Goal: Transaction & Acquisition: Purchase product/service

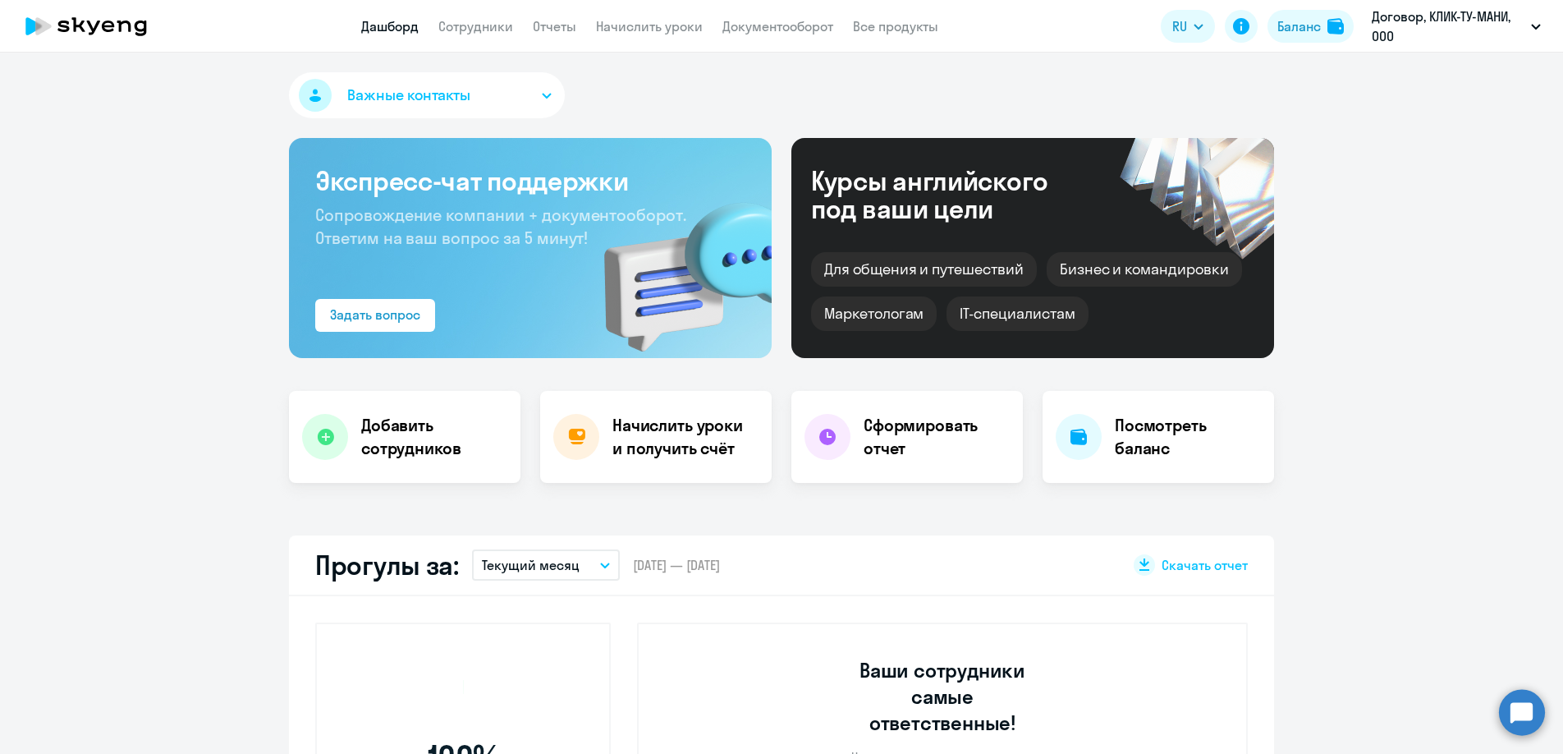
select select "30"
click at [489, 26] on link "Сотрудники" at bounding box center [475, 26] width 75 height 16
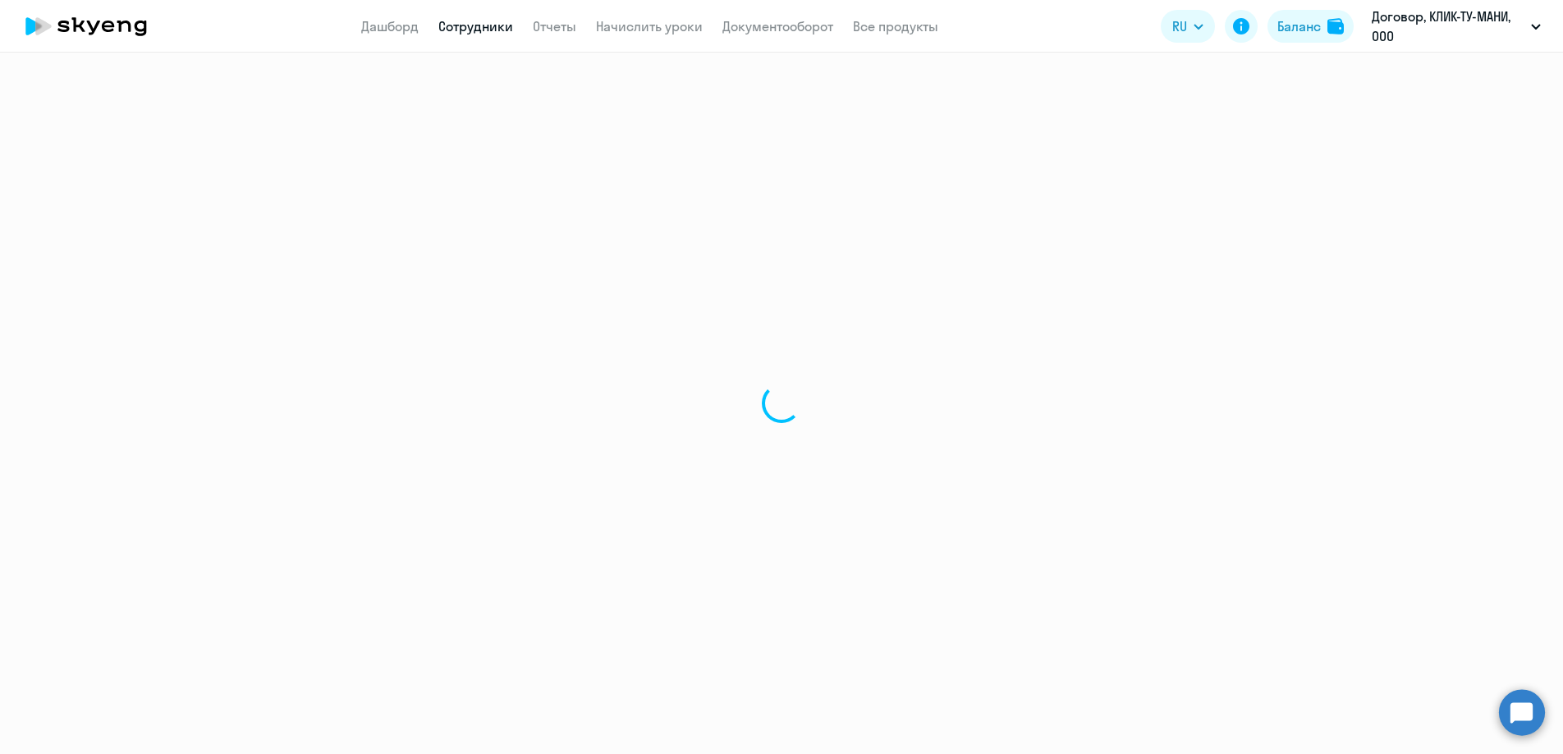
select select "30"
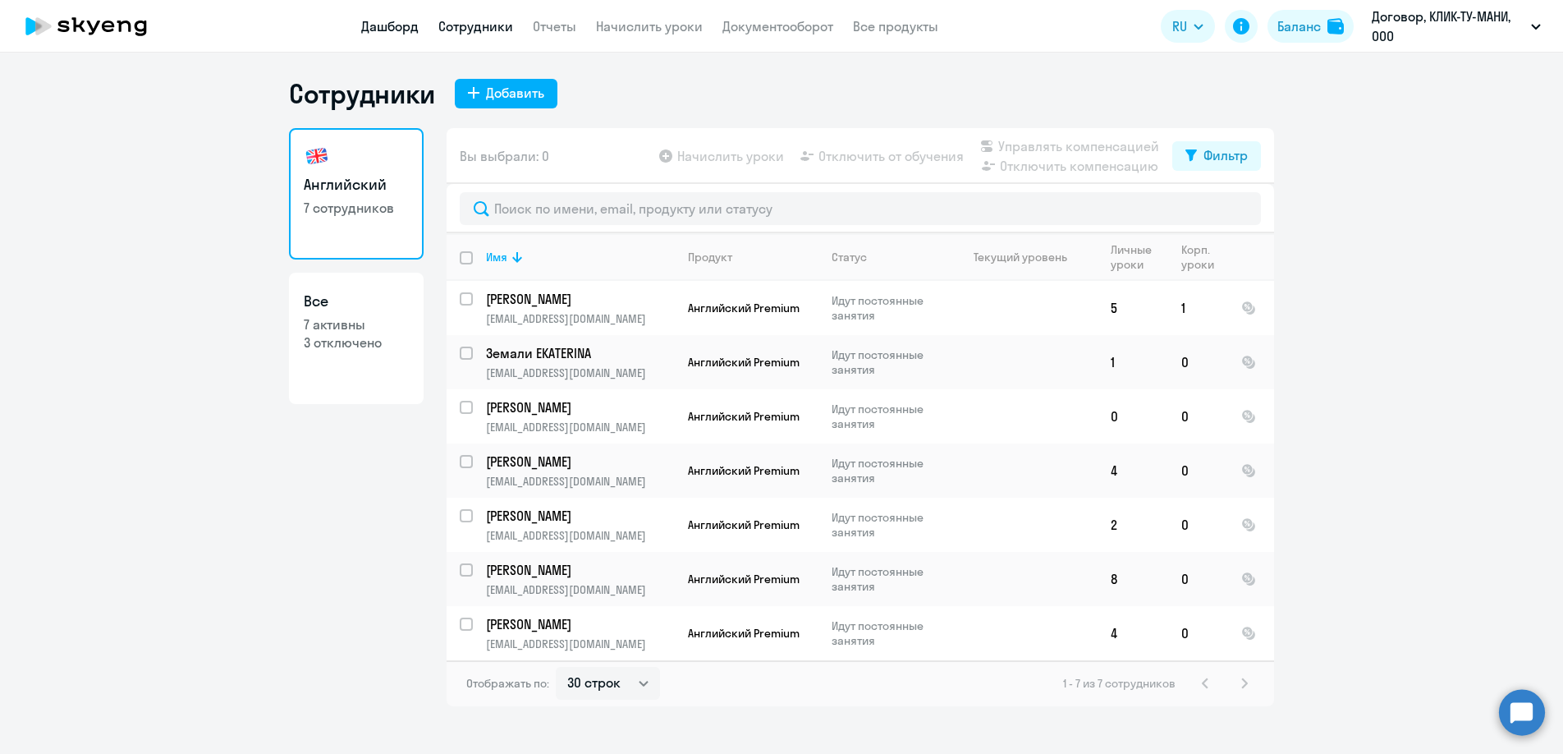
click at [378, 23] on link "Дашборд" at bounding box center [389, 26] width 57 height 16
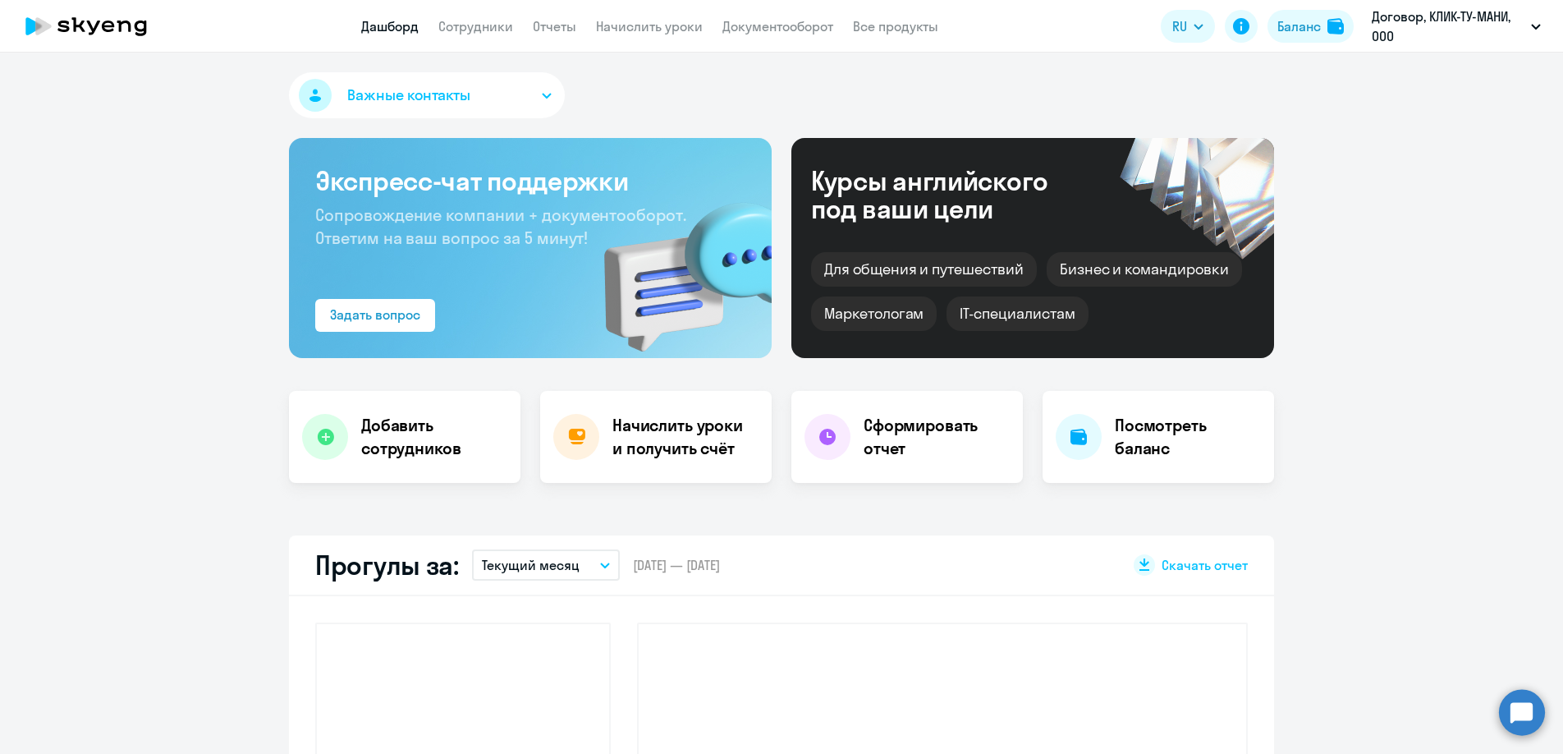
select select "30"
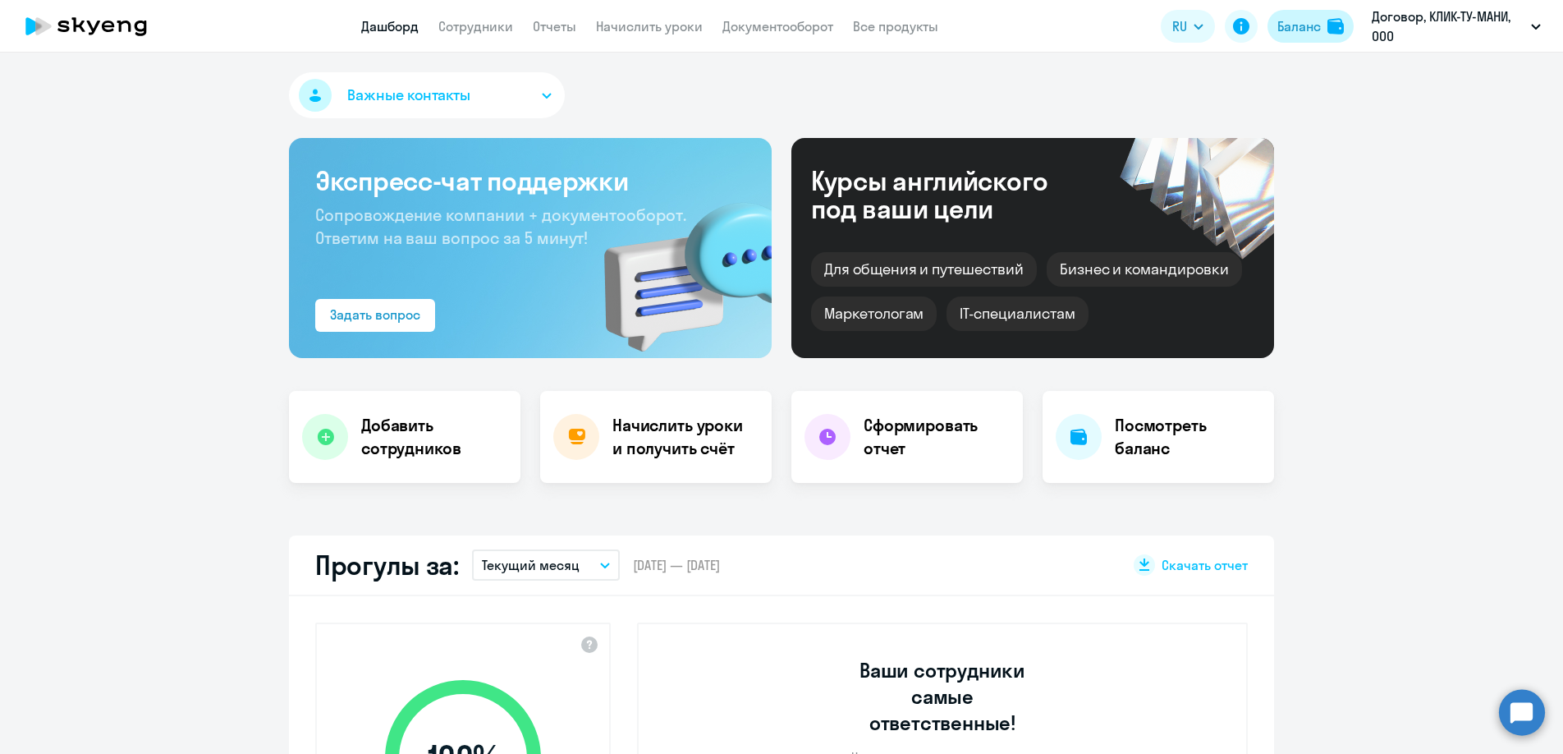
click at [1292, 29] on div "Баланс" at bounding box center [1300, 26] width 44 height 20
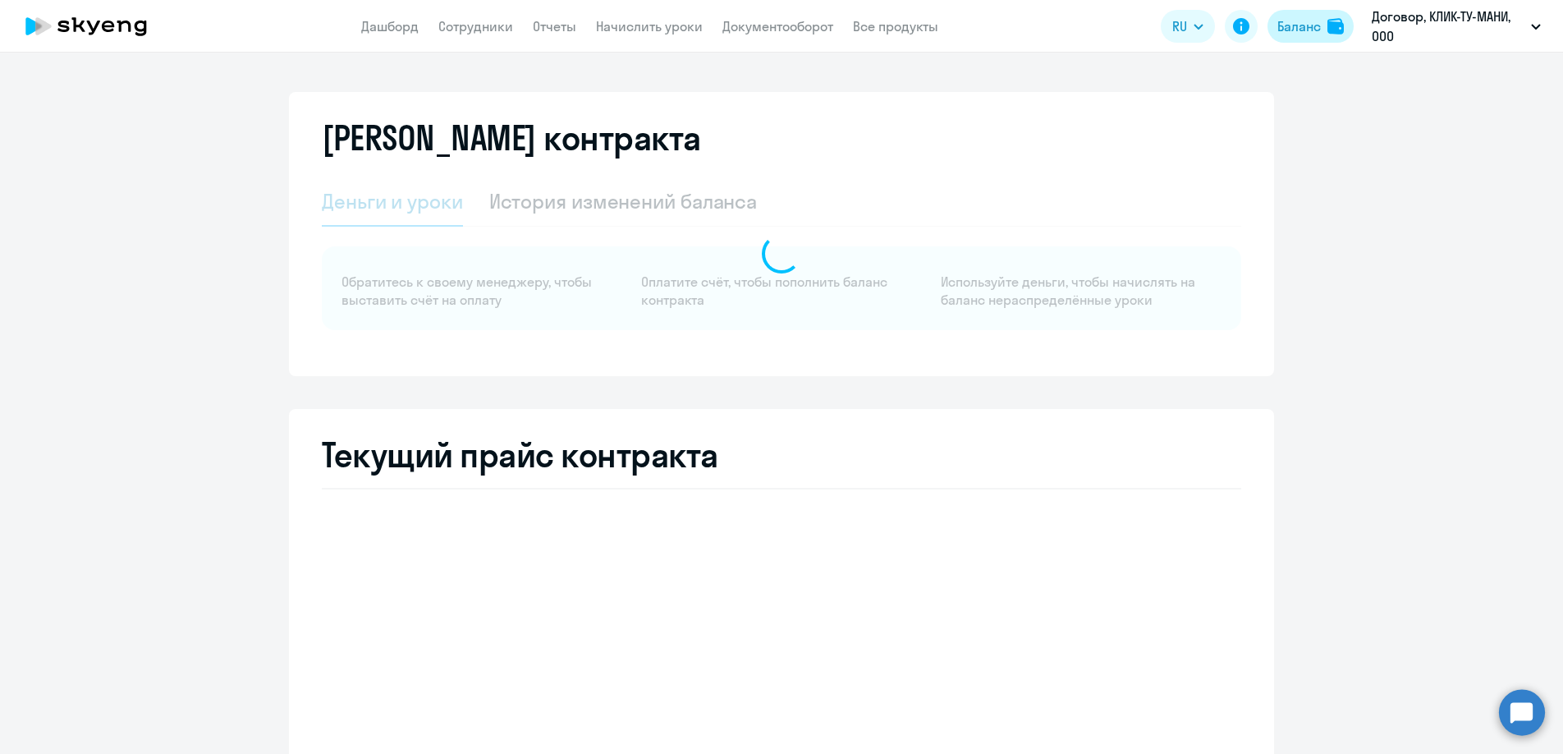
select select "english_adult_not_native_speaker"
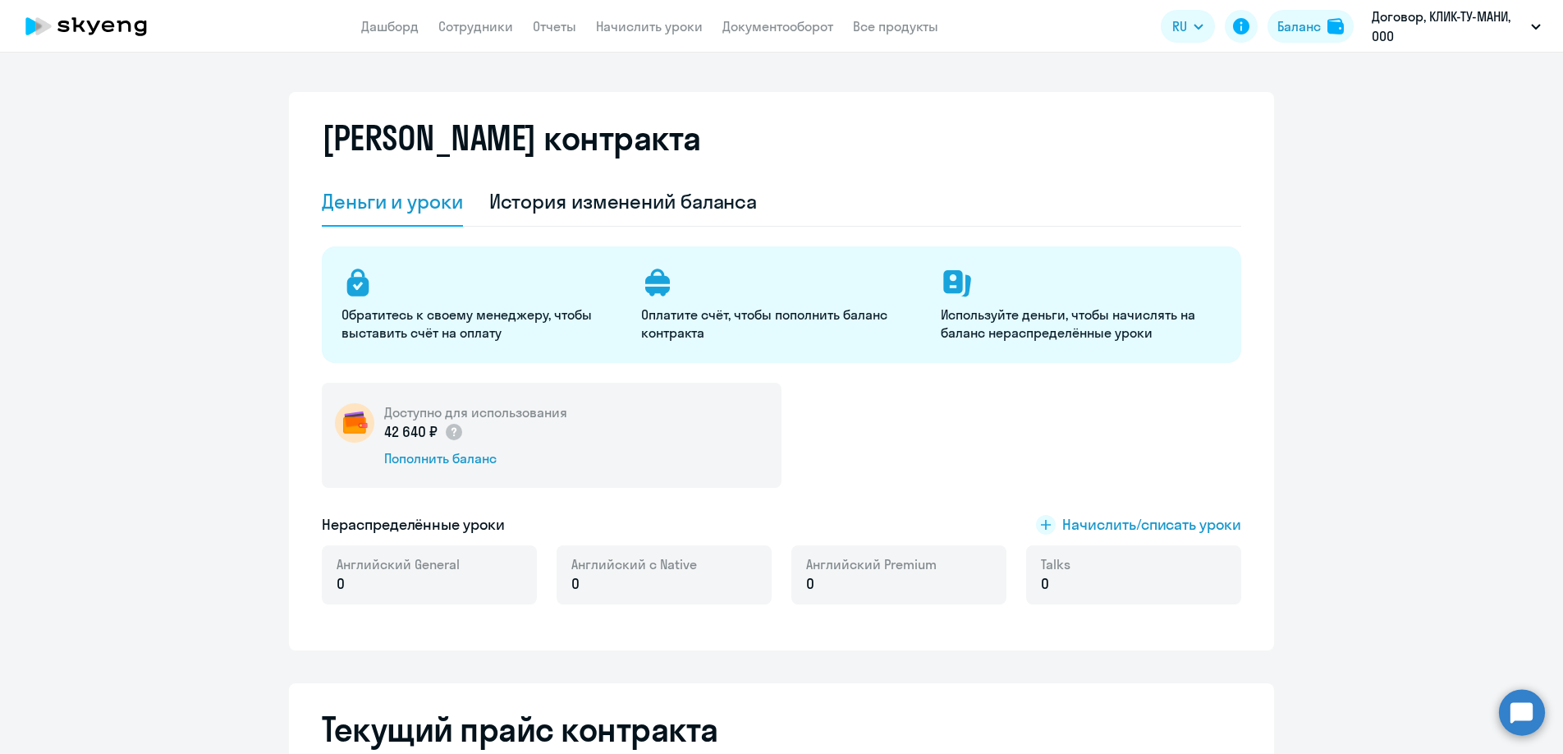
scroll to position [9, 0]
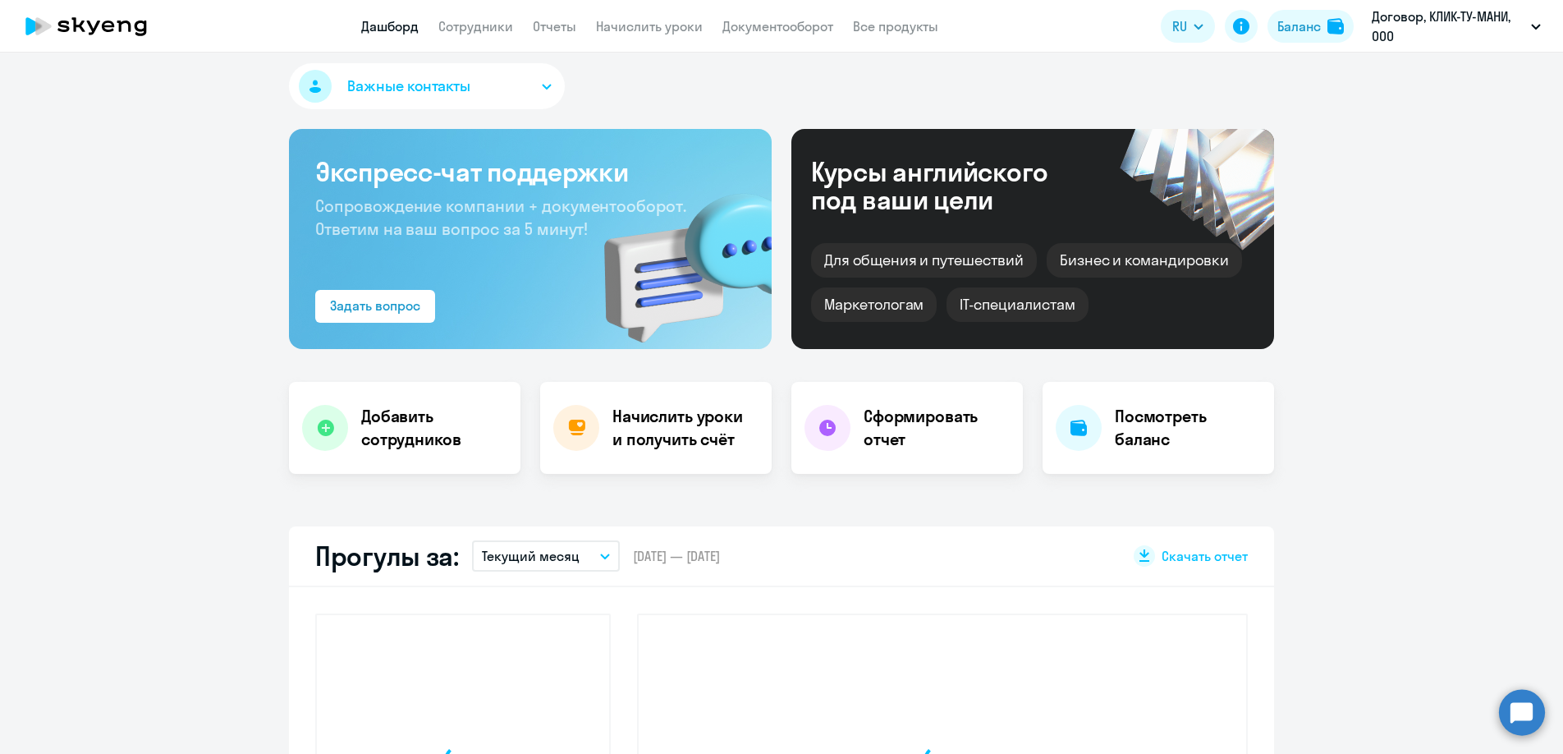
select select "30"
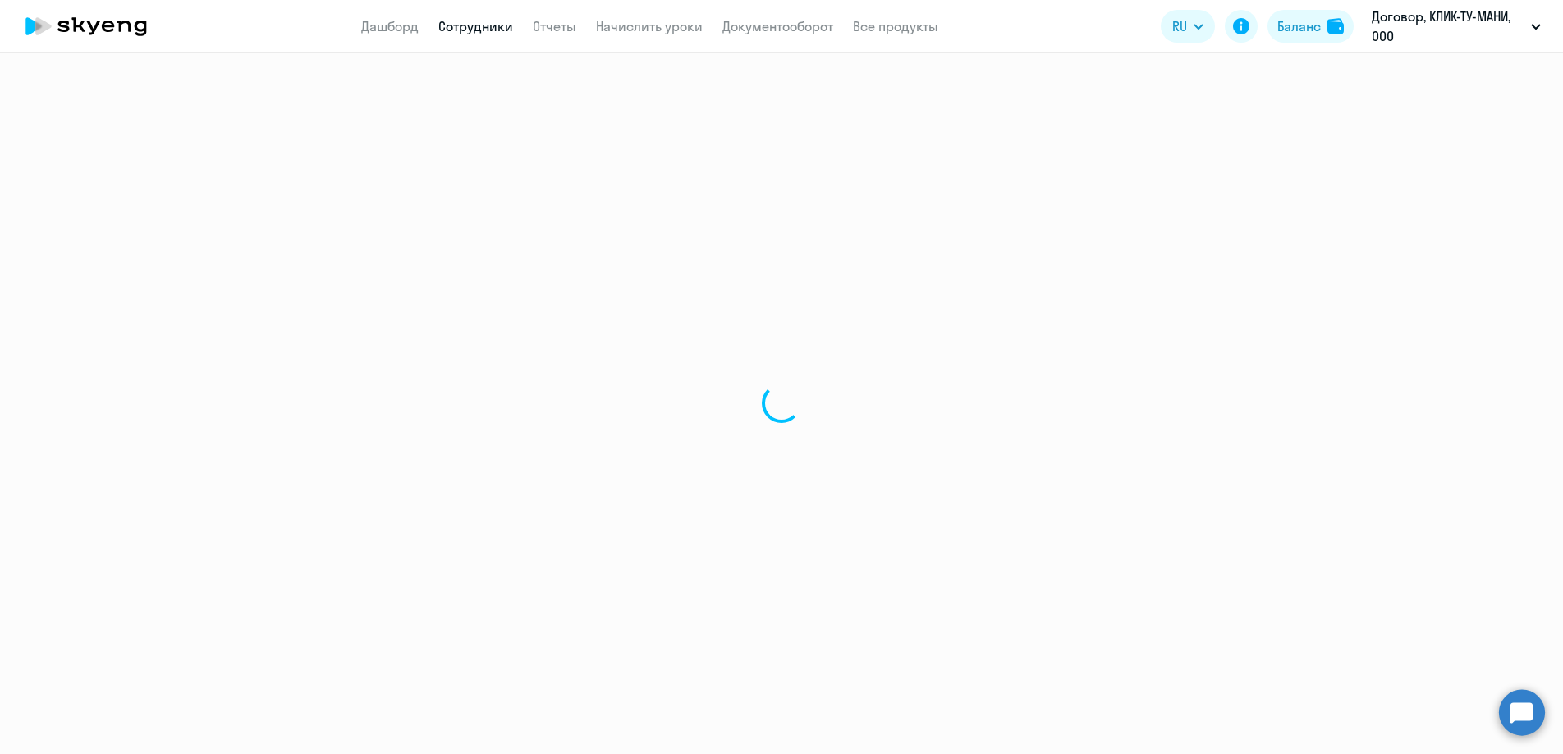
select select "30"
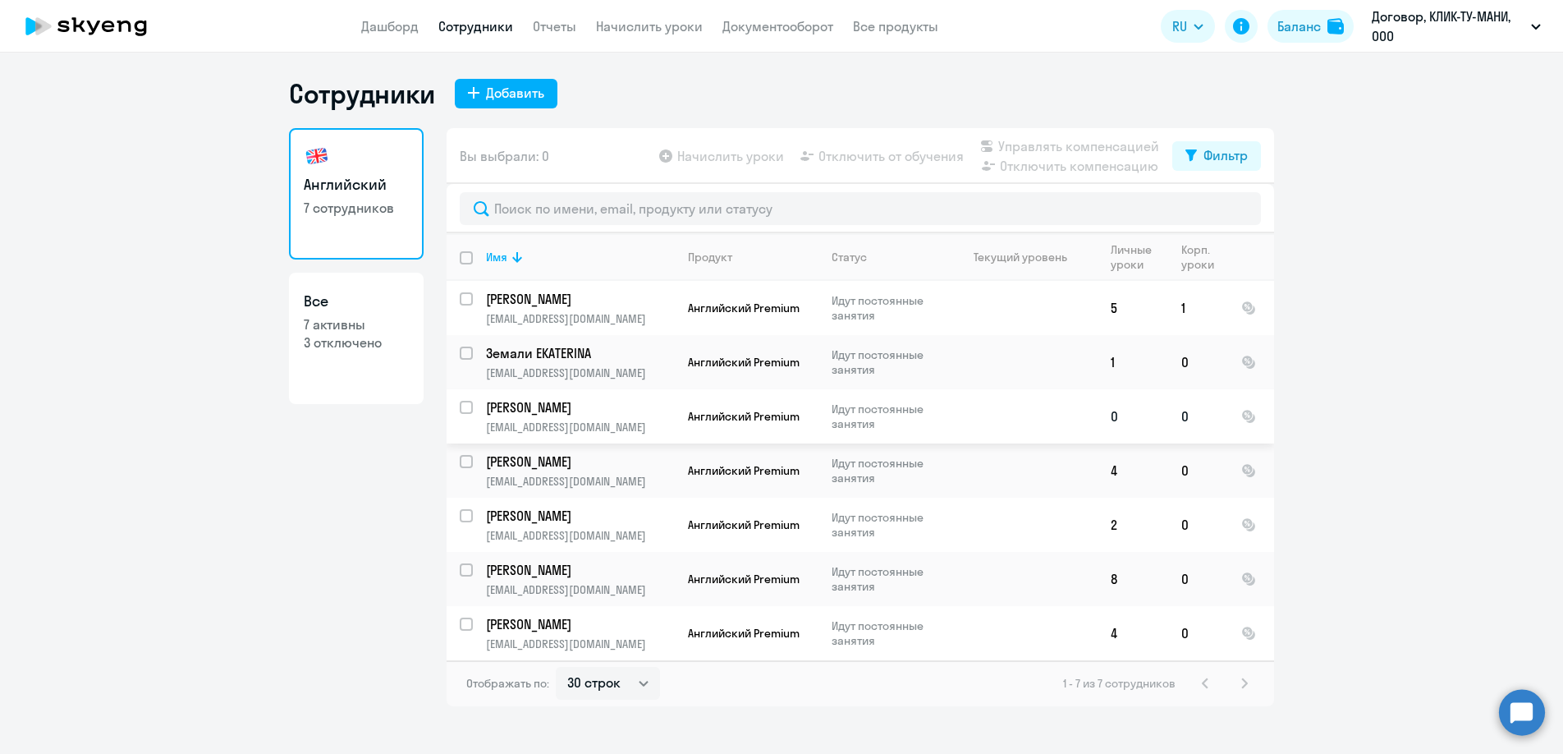
click at [952, 415] on td at bounding box center [1021, 416] width 153 height 54
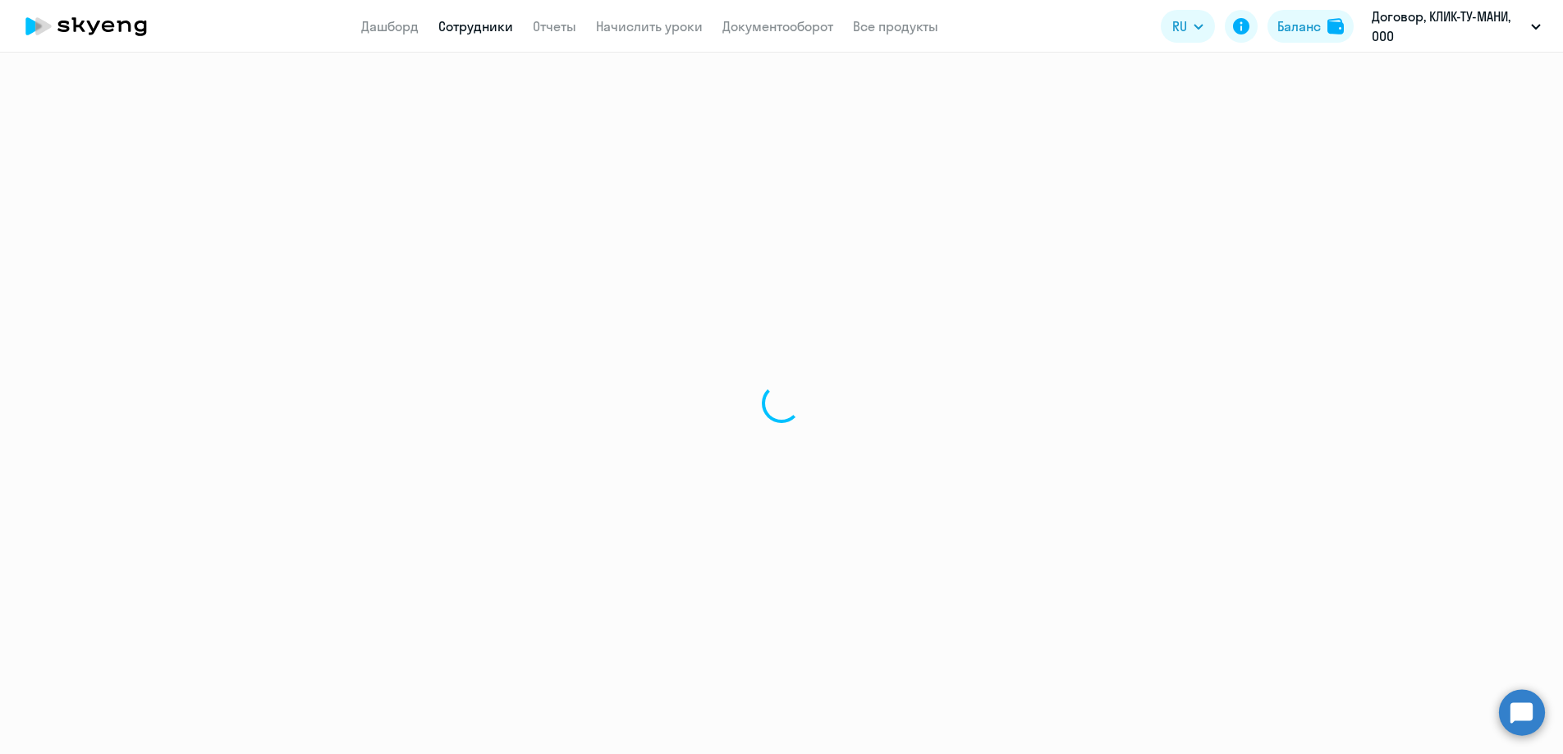
select select "english"
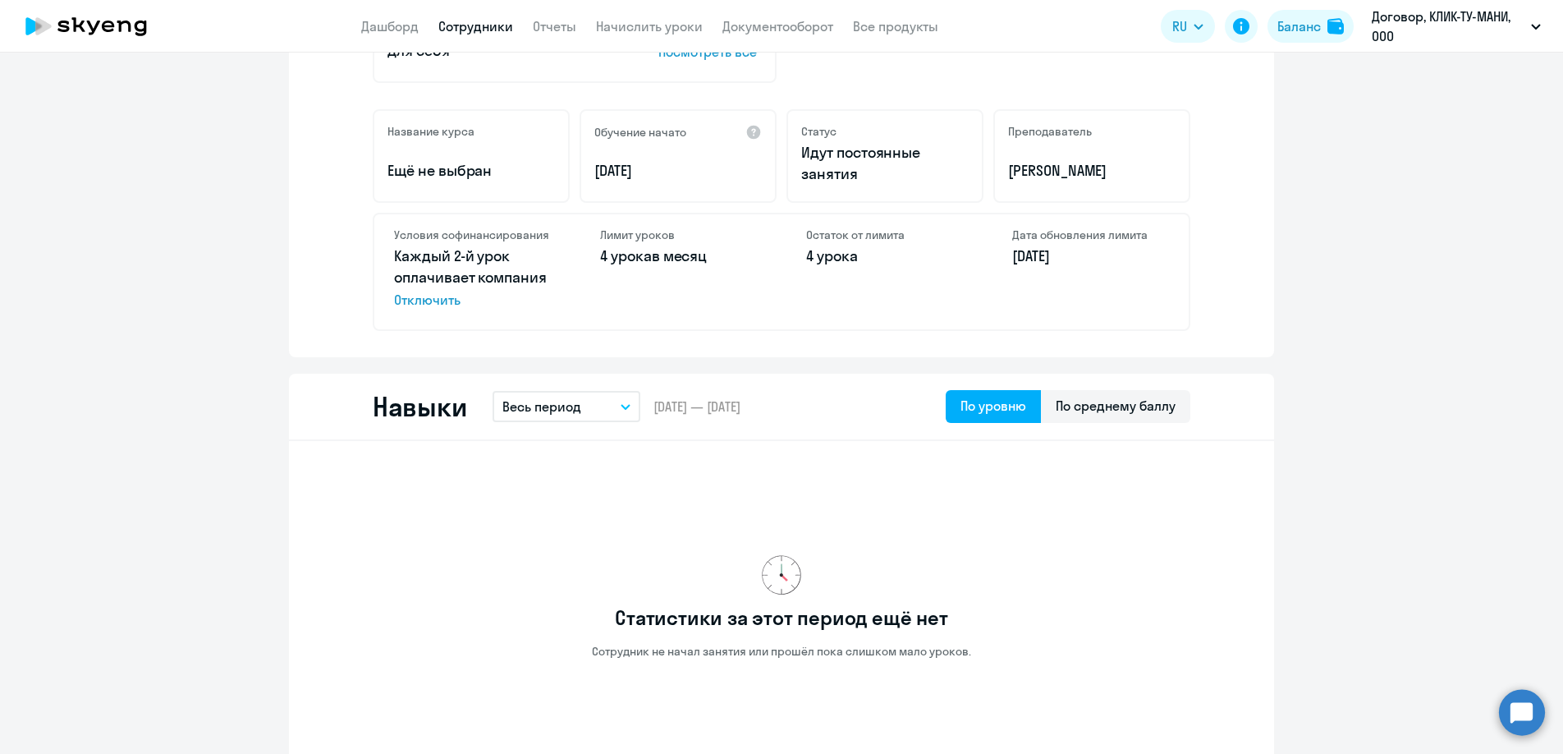
scroll to position [489, 0]
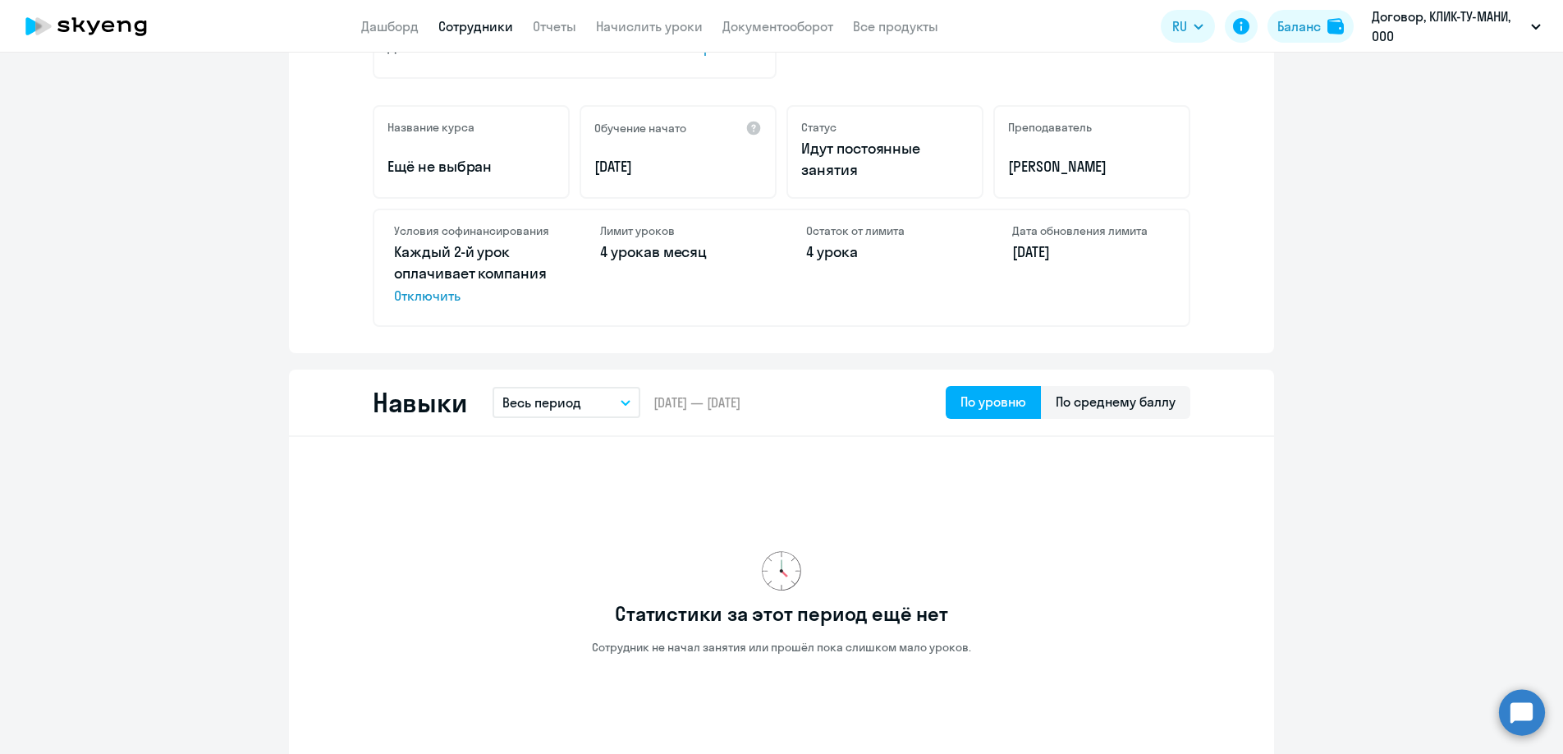
click at [623, 402] on icon "button" at bounding box center [626, 403] width 8 height 4
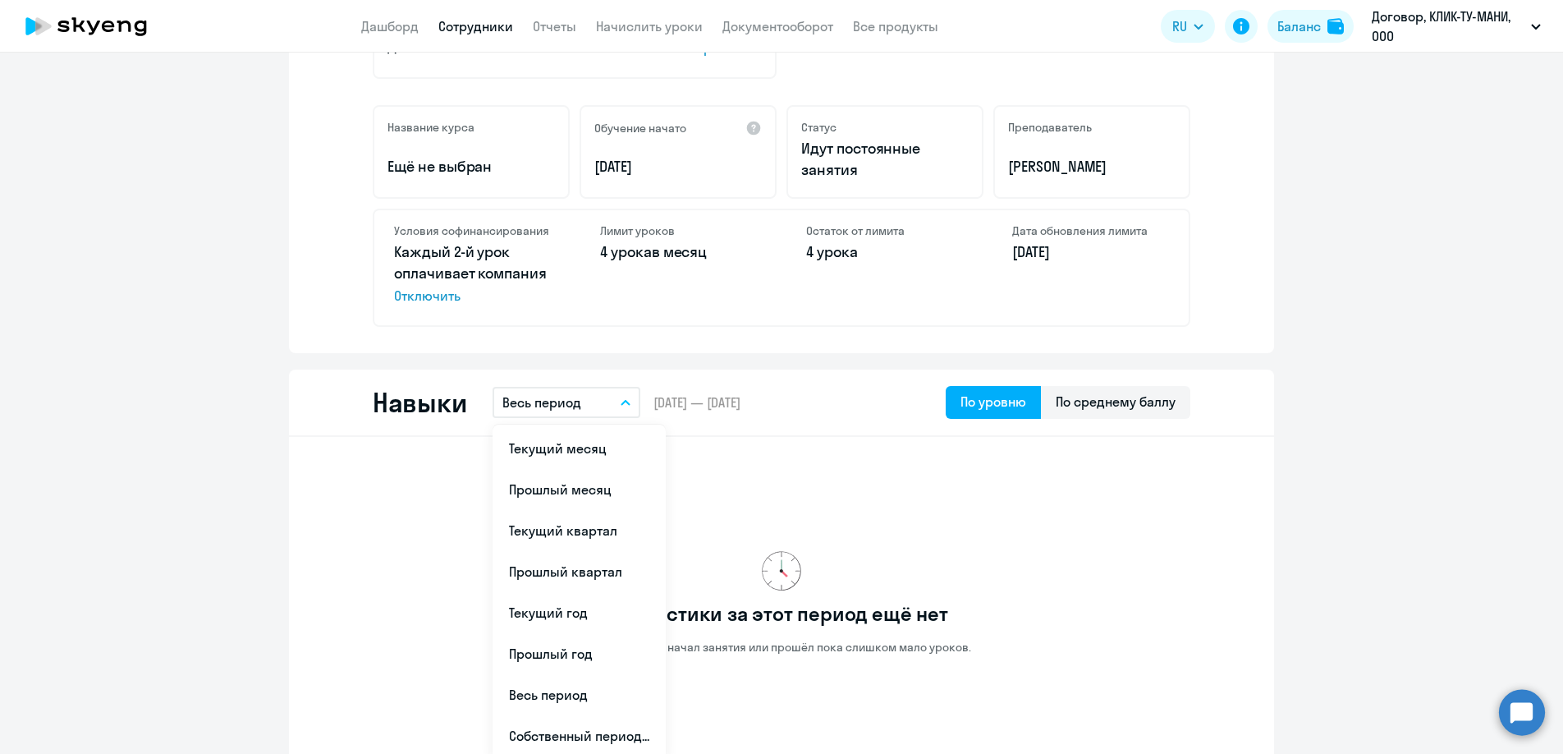
click at [887, 410] on div "Навыки Весь период Текущий месяц Прошлый месяц Текущий квартал [GEOGRAPHIC_DATA…" at bounding box center [781, 402] width 985 height 67
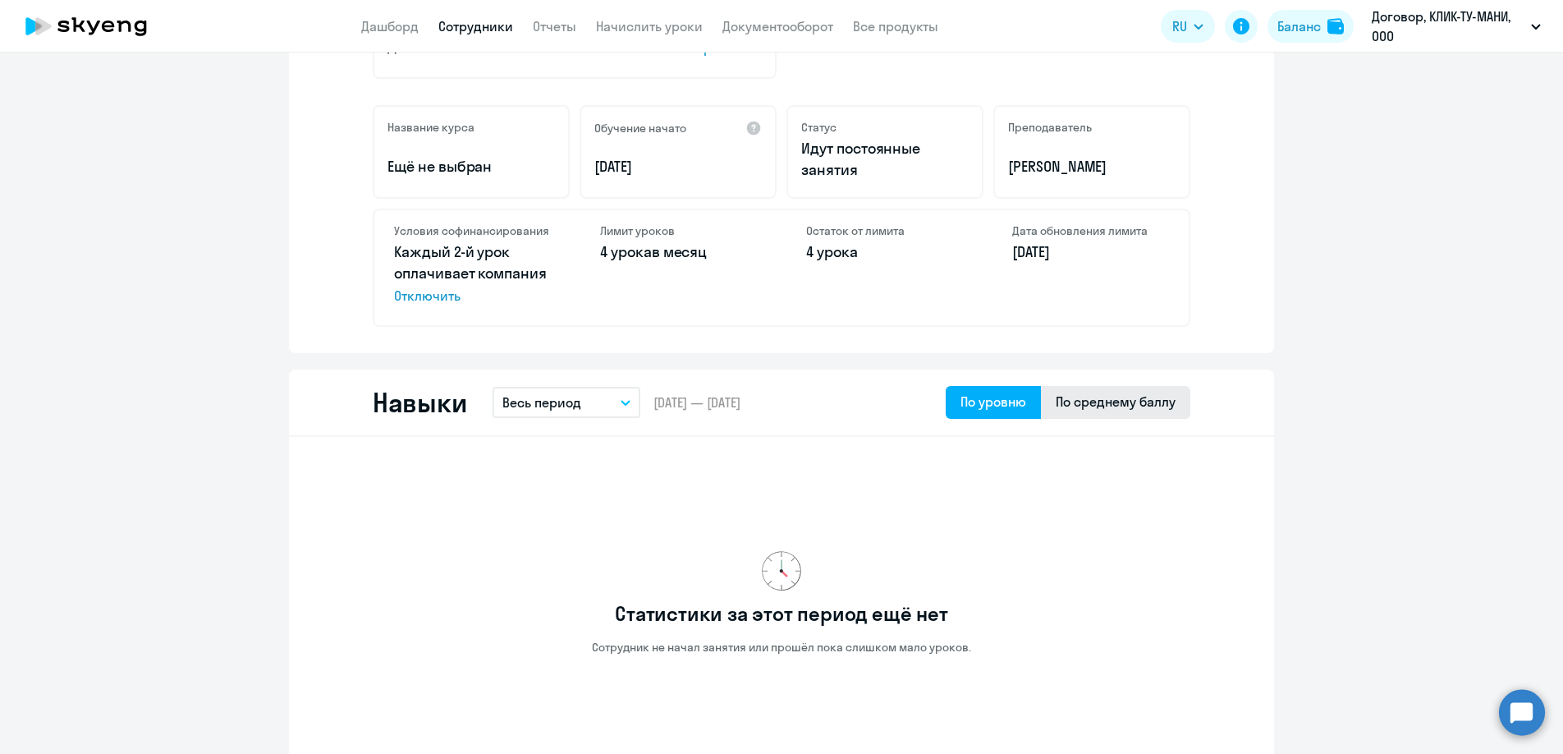
click at [1079, 409] on div "По среднему баллу" at bounding box center [1116, 402] width 120 height 20
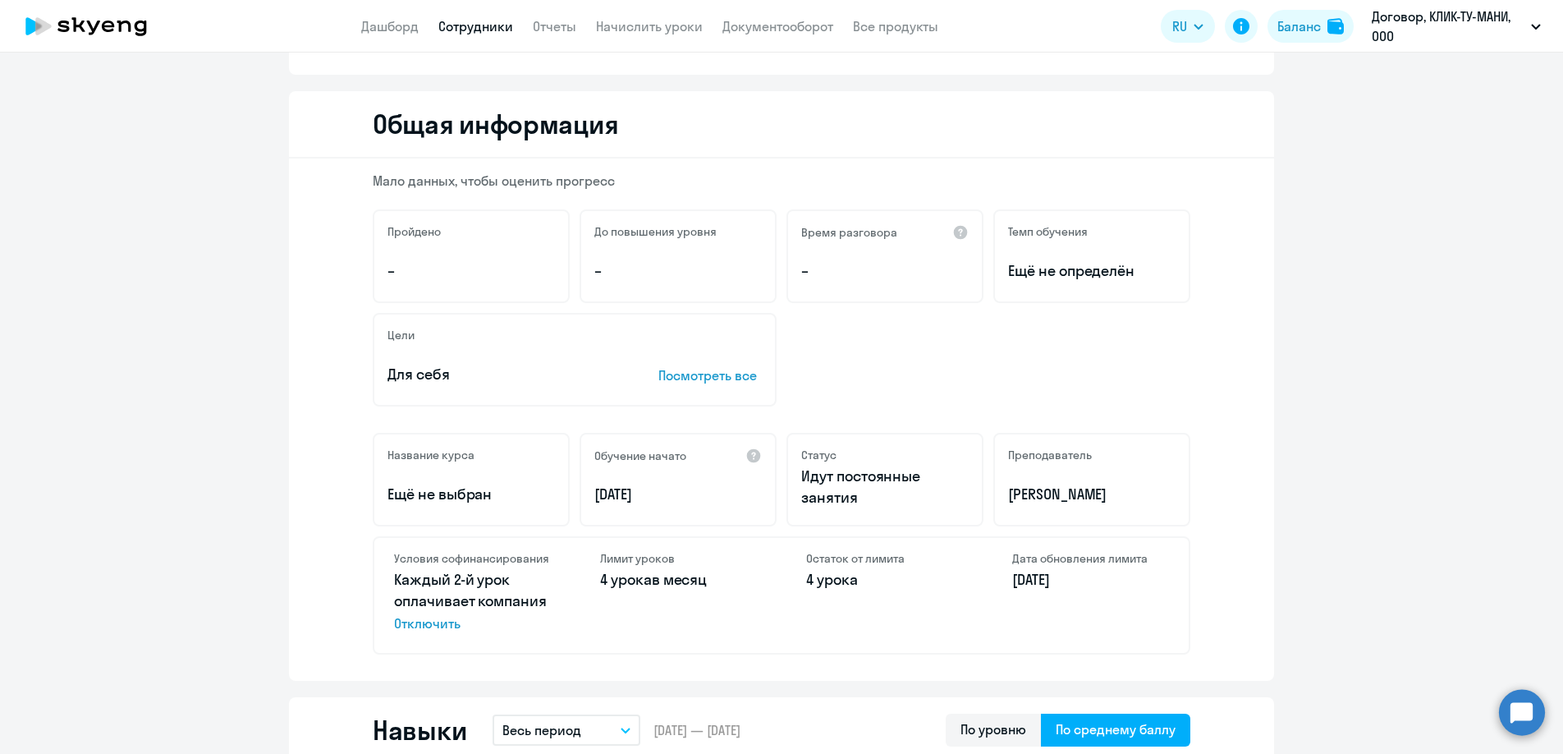
scroll to position [0, 0]
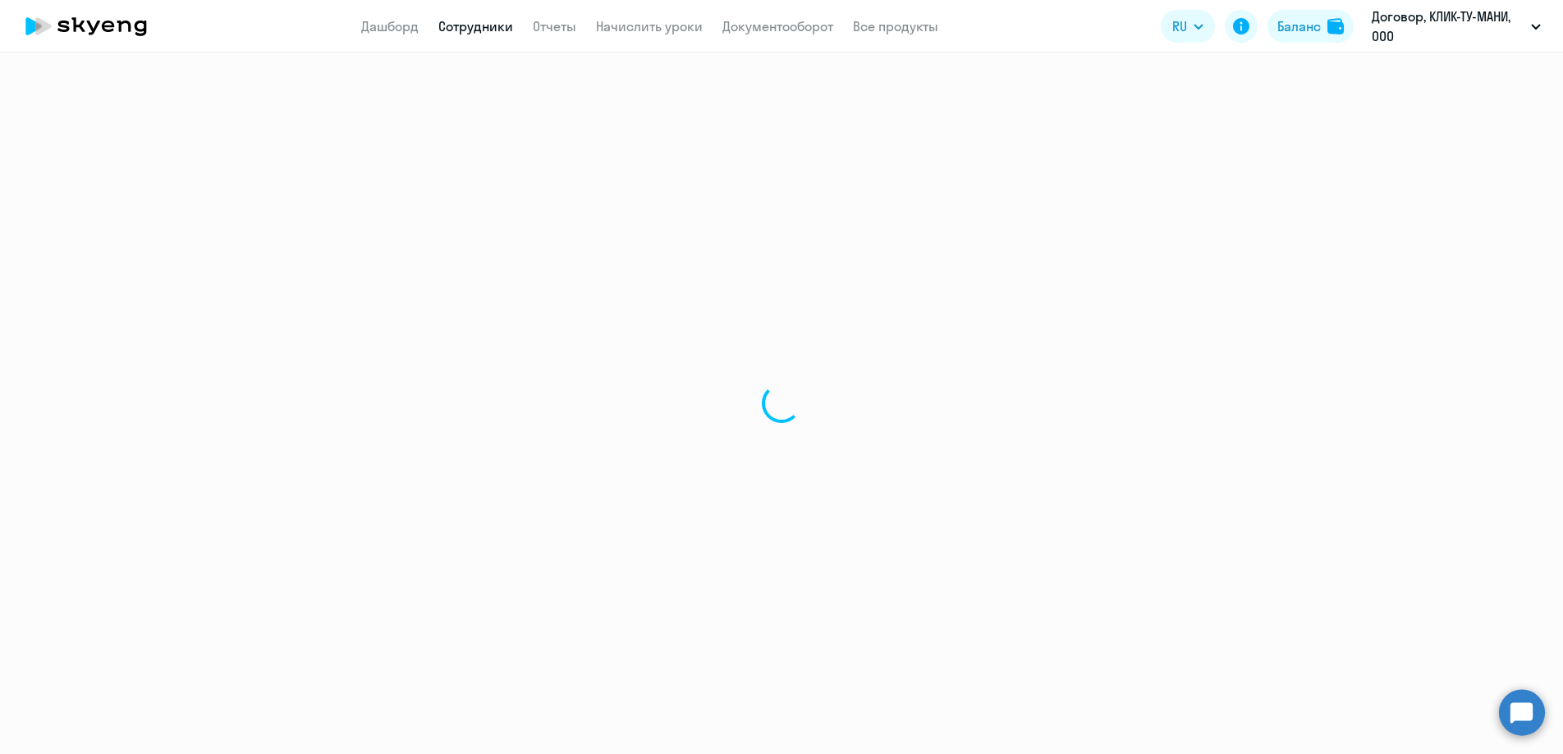
select select "30"
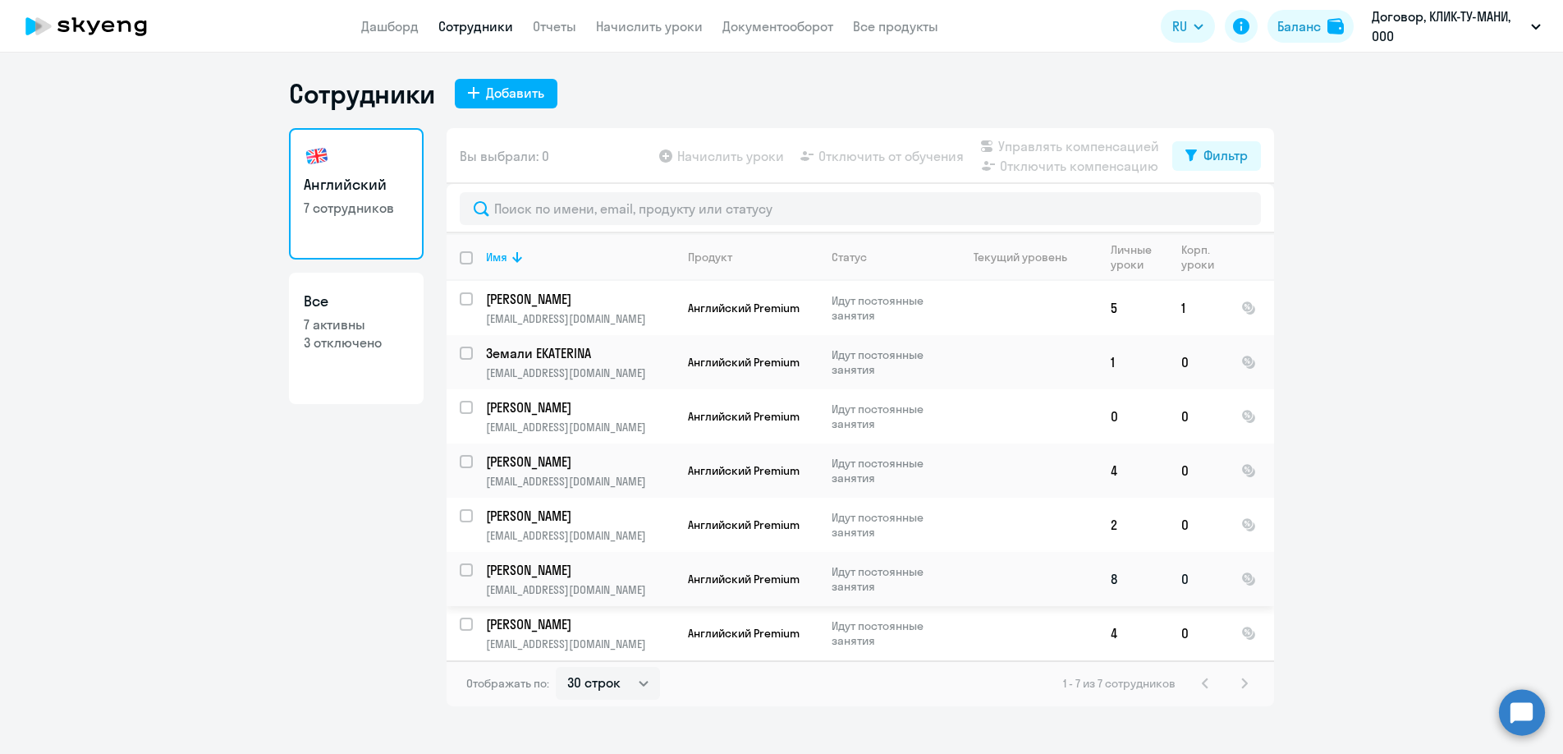
click at [1058, 575] on td at bounding box center [1021, 579] width 153 height 54
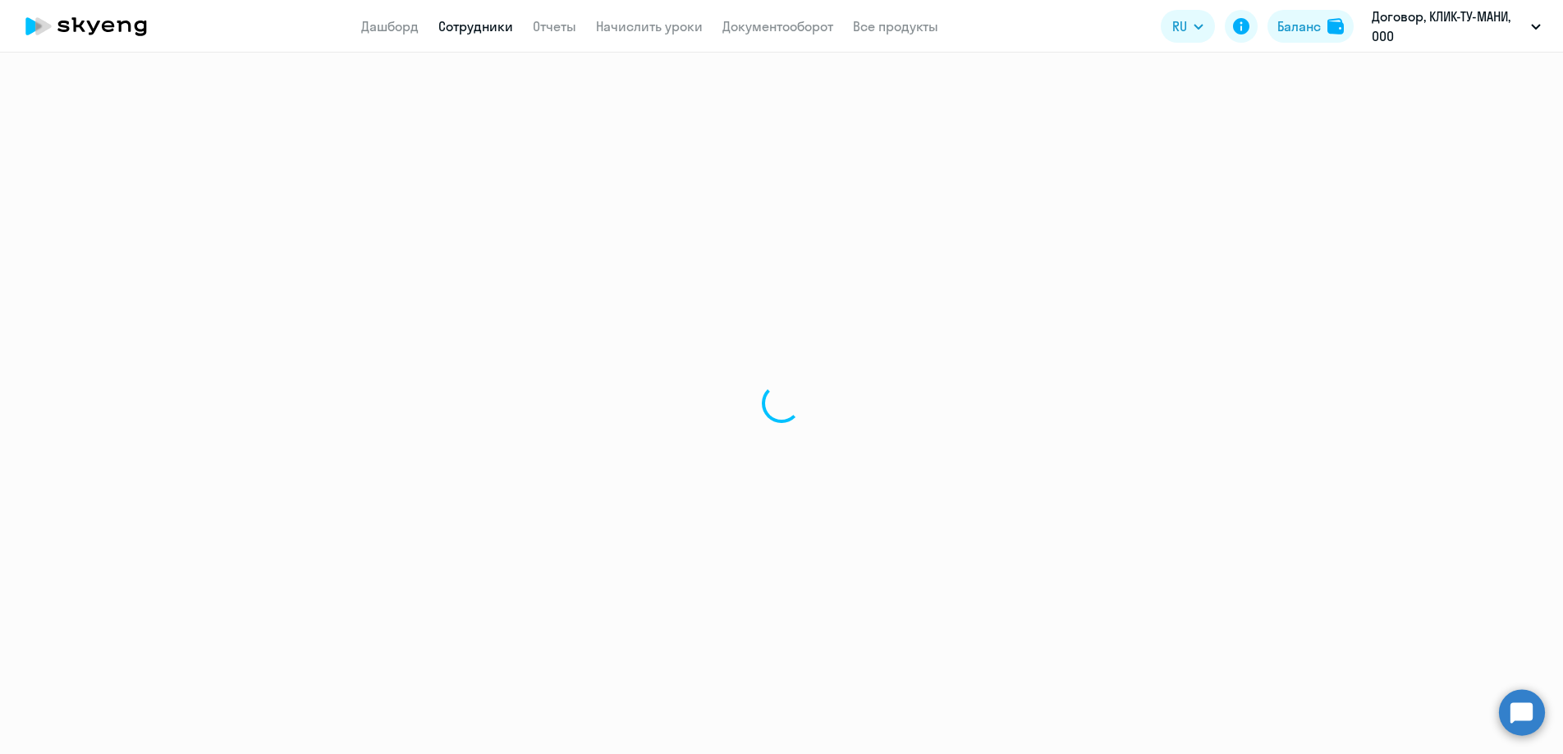
select select "english"
select select "30"
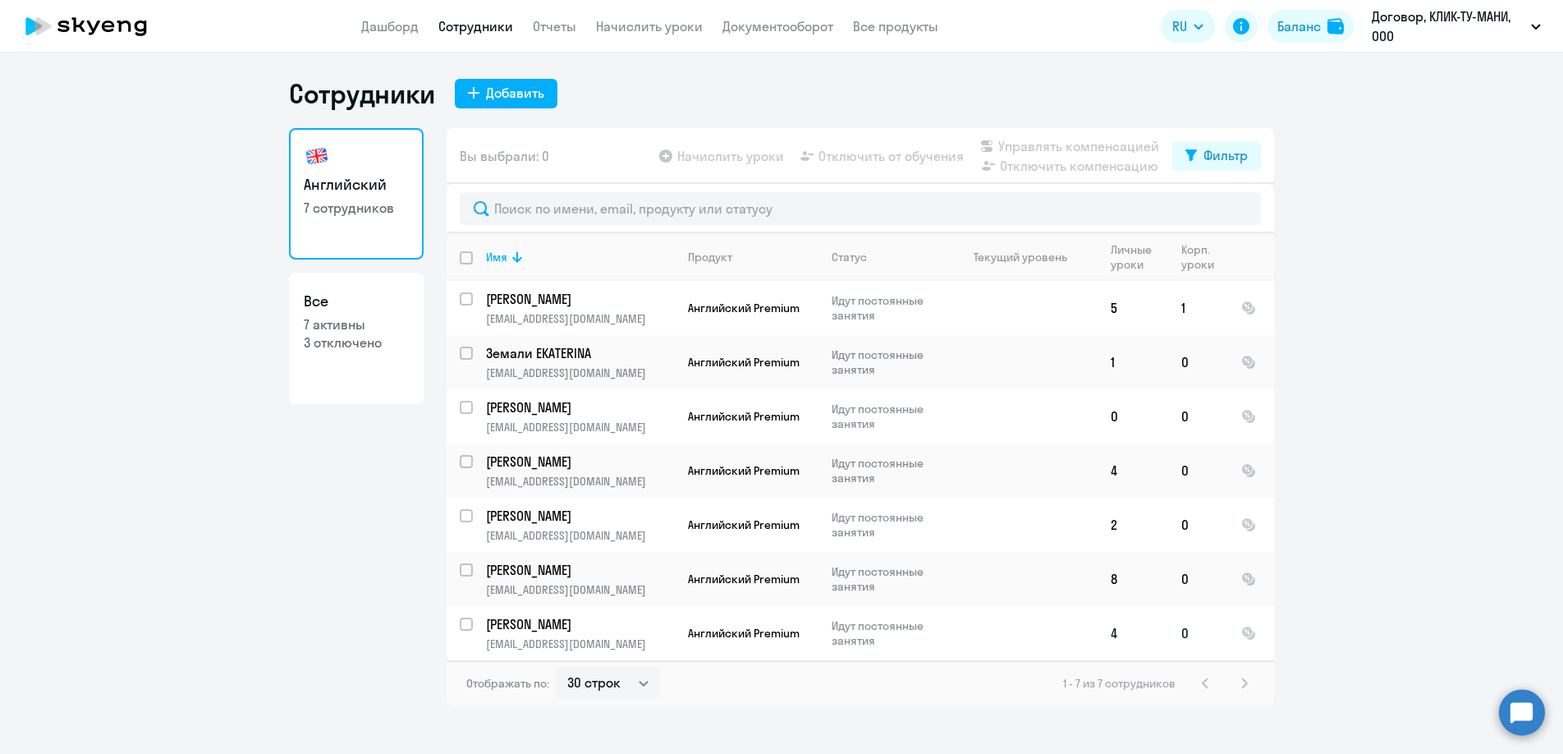
click at [1050, 621] on td at bounding box center [1021, 633] width 153 height 54
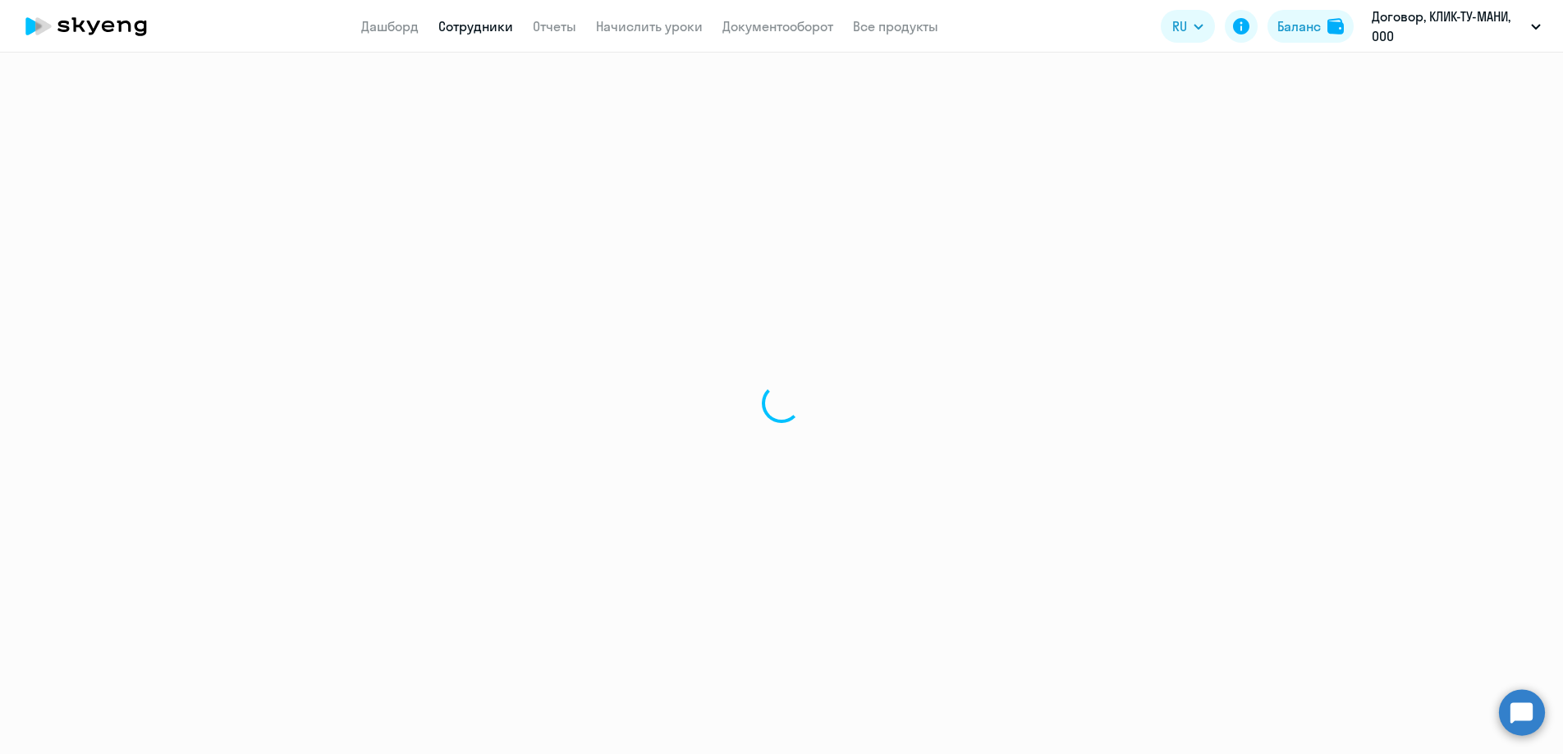
select select "english"
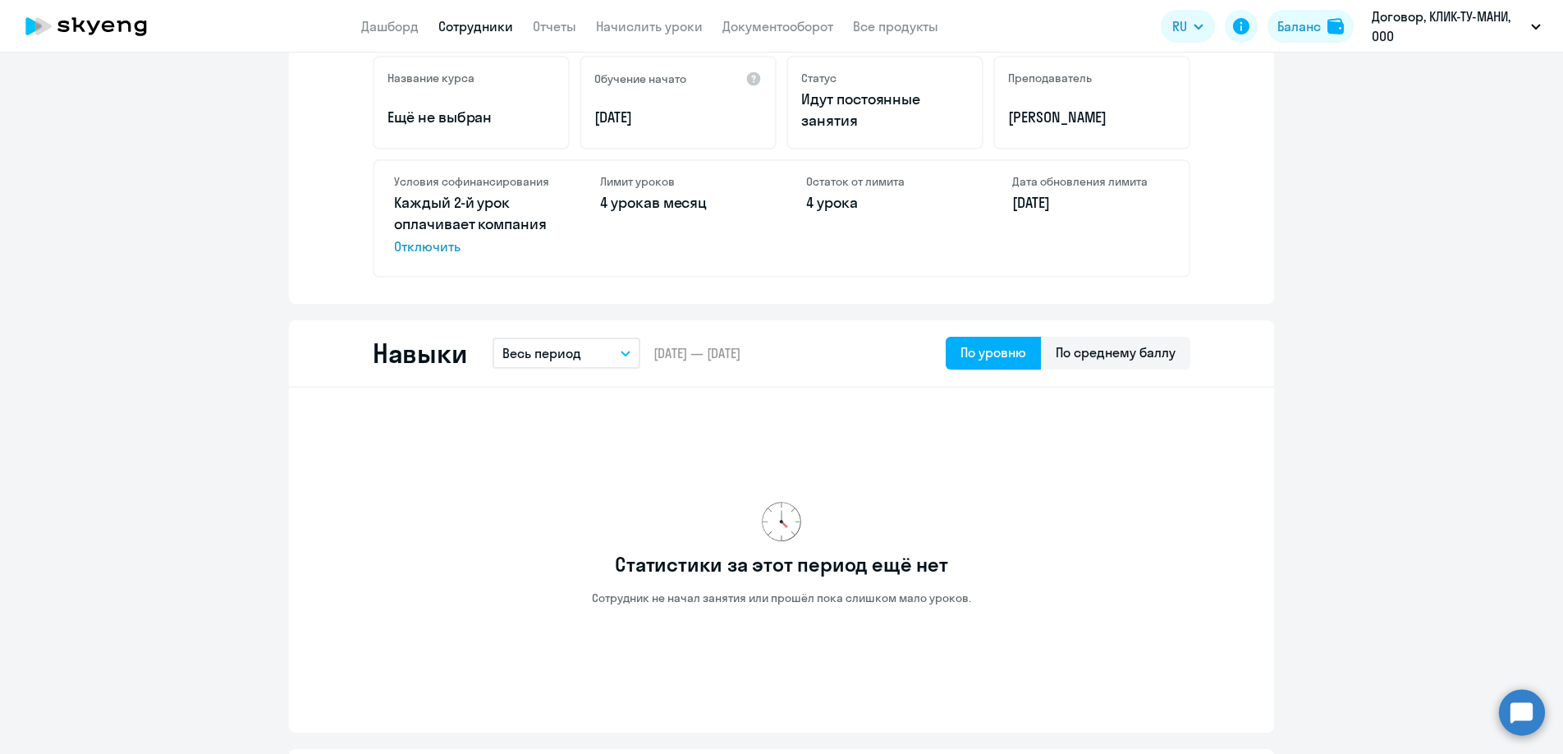
scroll to position [361, 0]
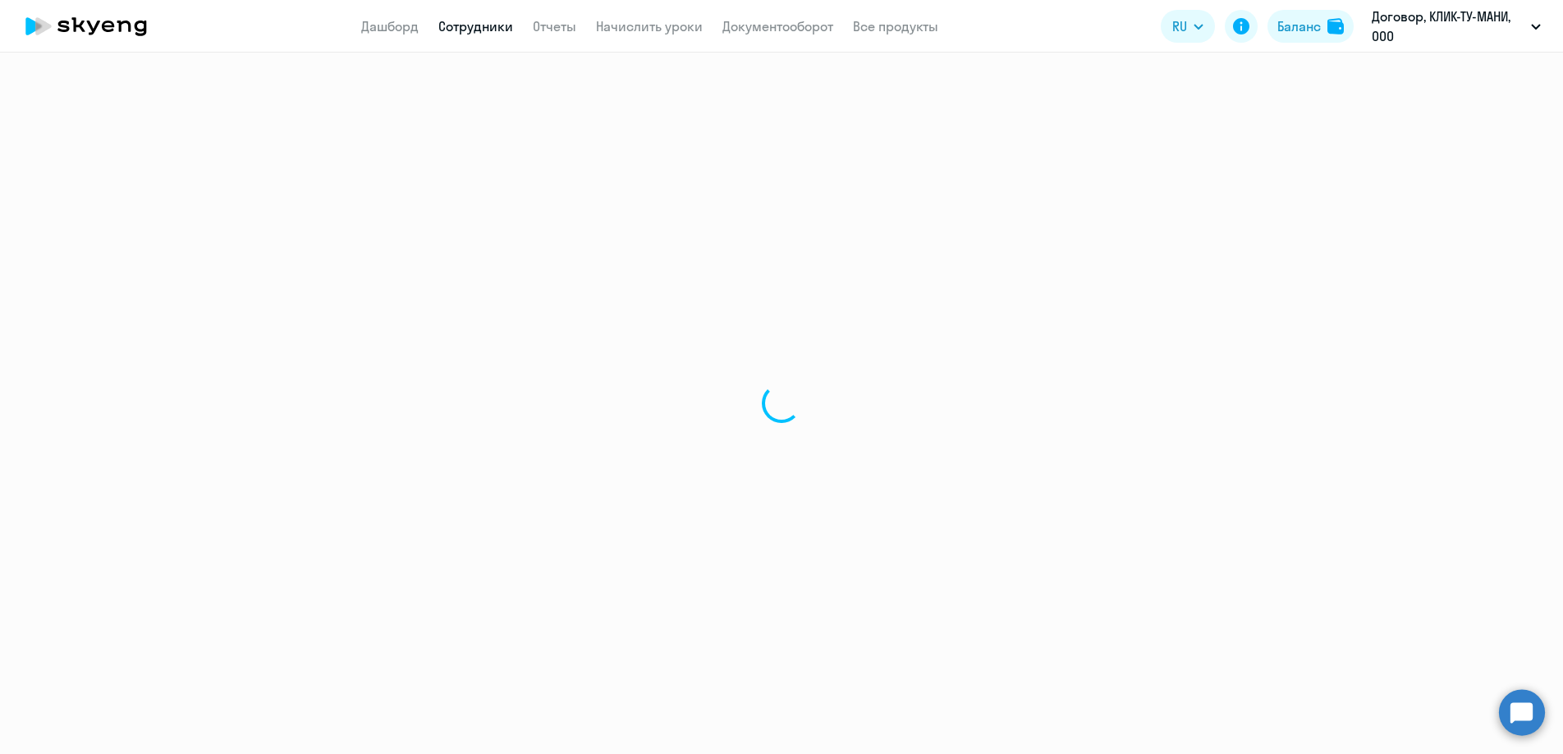
select select "30"
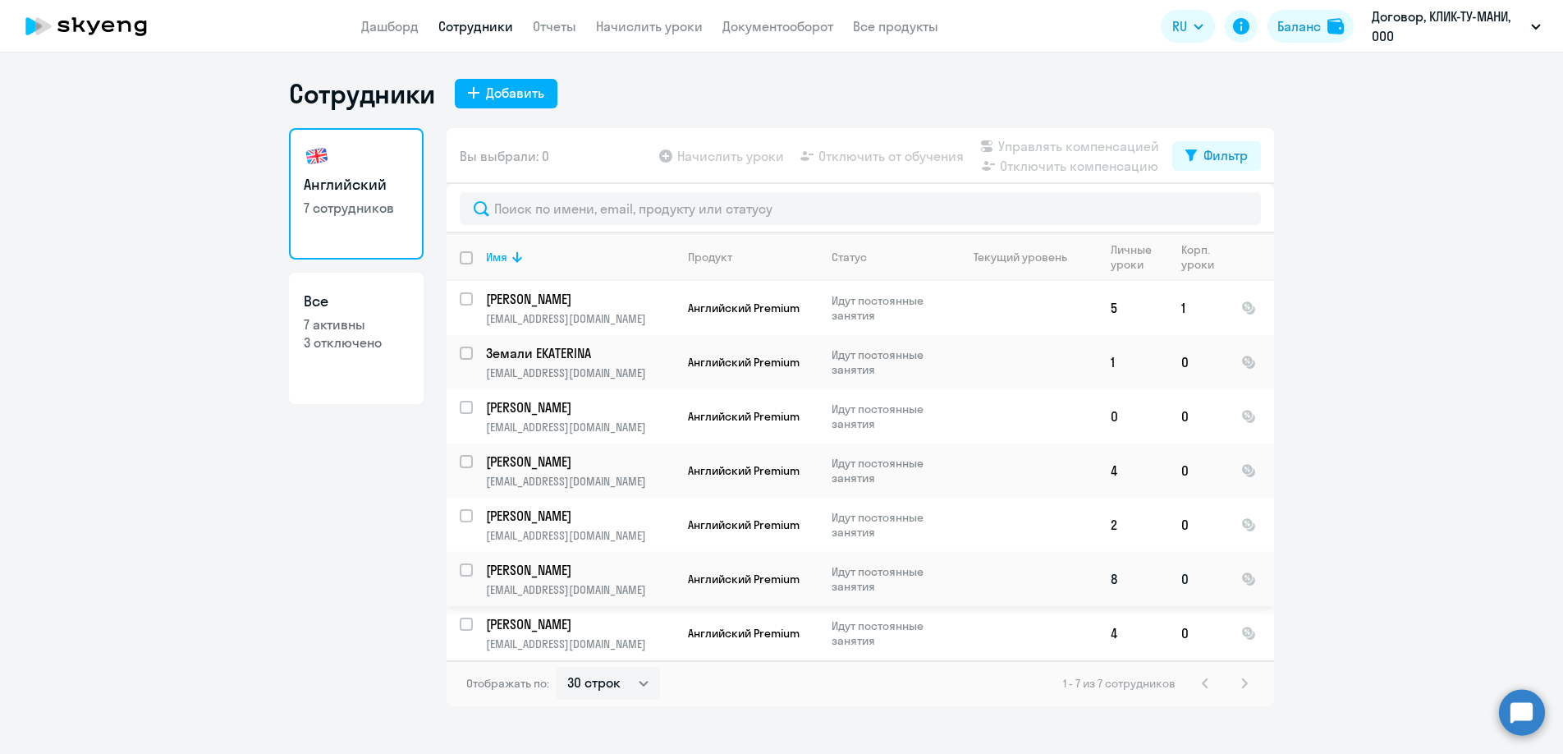
click at [1042, 572] on td at bounding box center [1021, 579] width 153 height 54
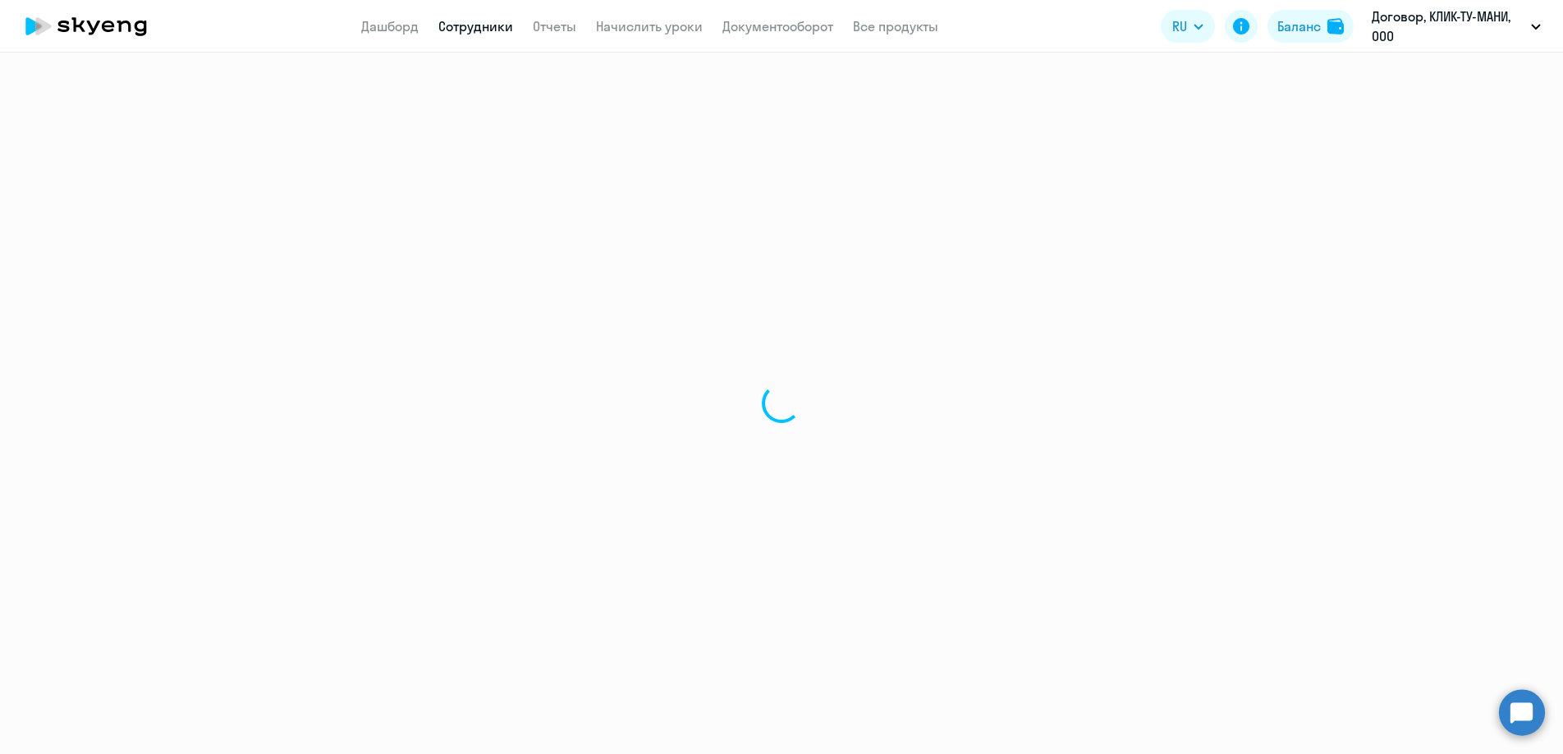
select select "english"
select select "30"
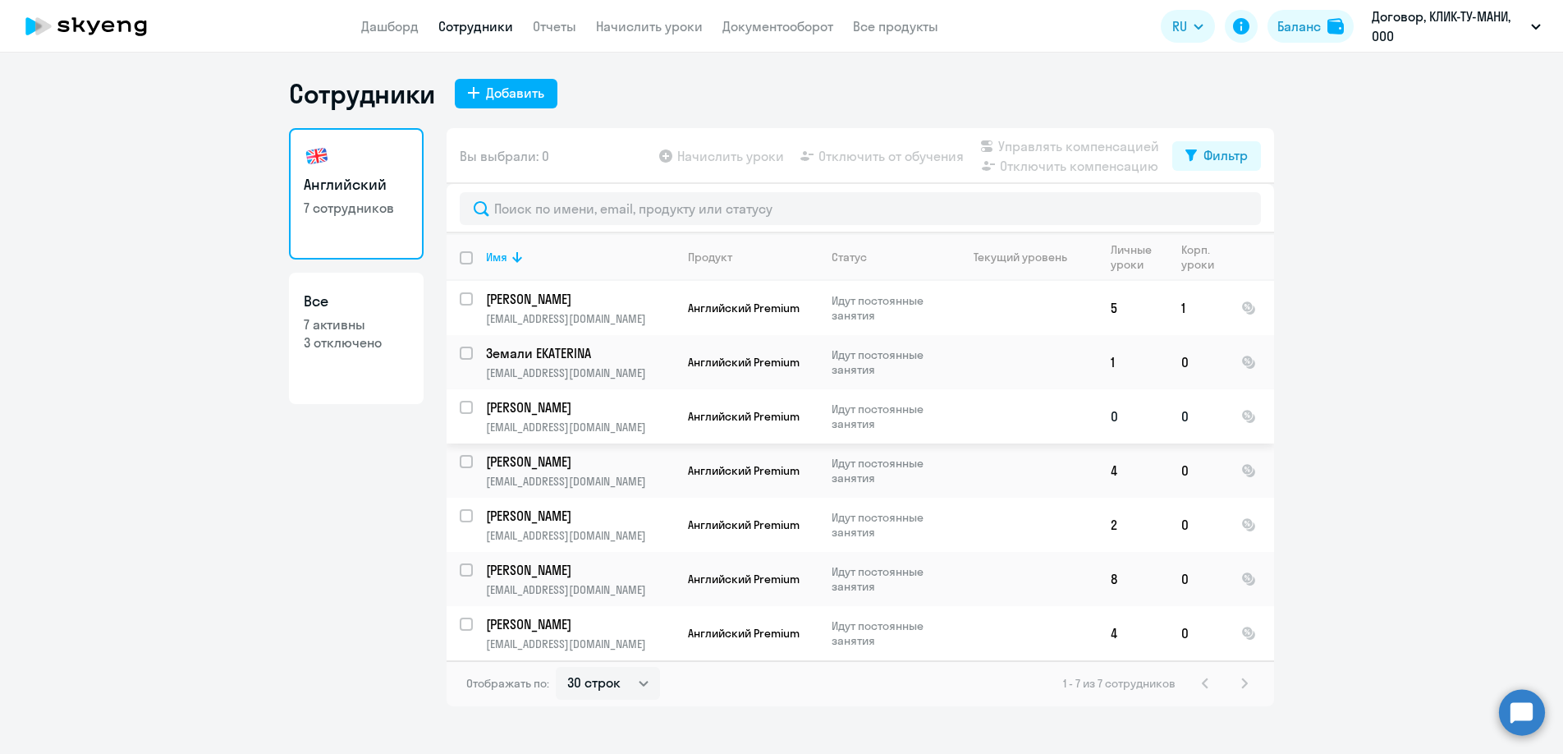
click at [1010, 417] on td at bounding box center [1021, 416] width 153 height 54
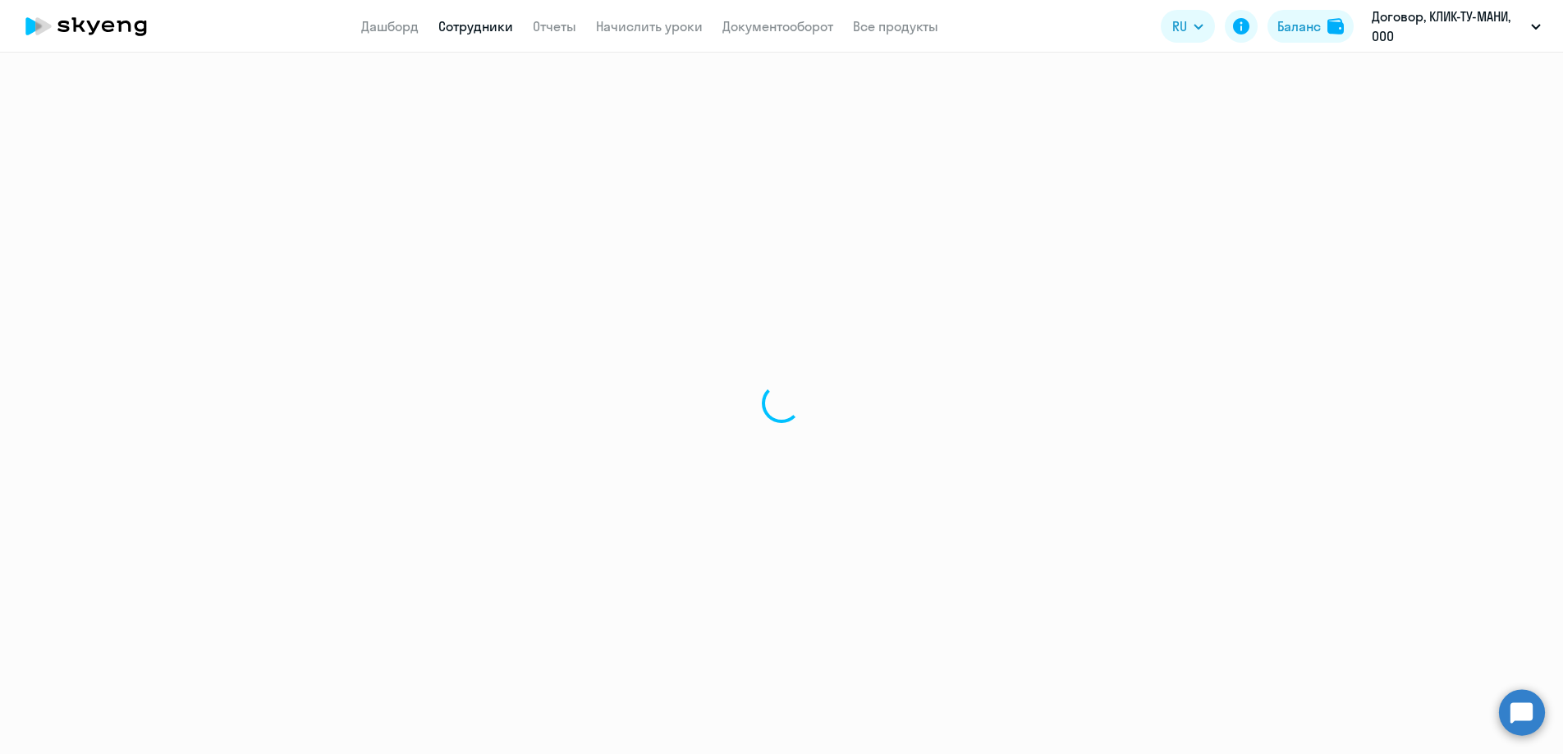
select select "english"
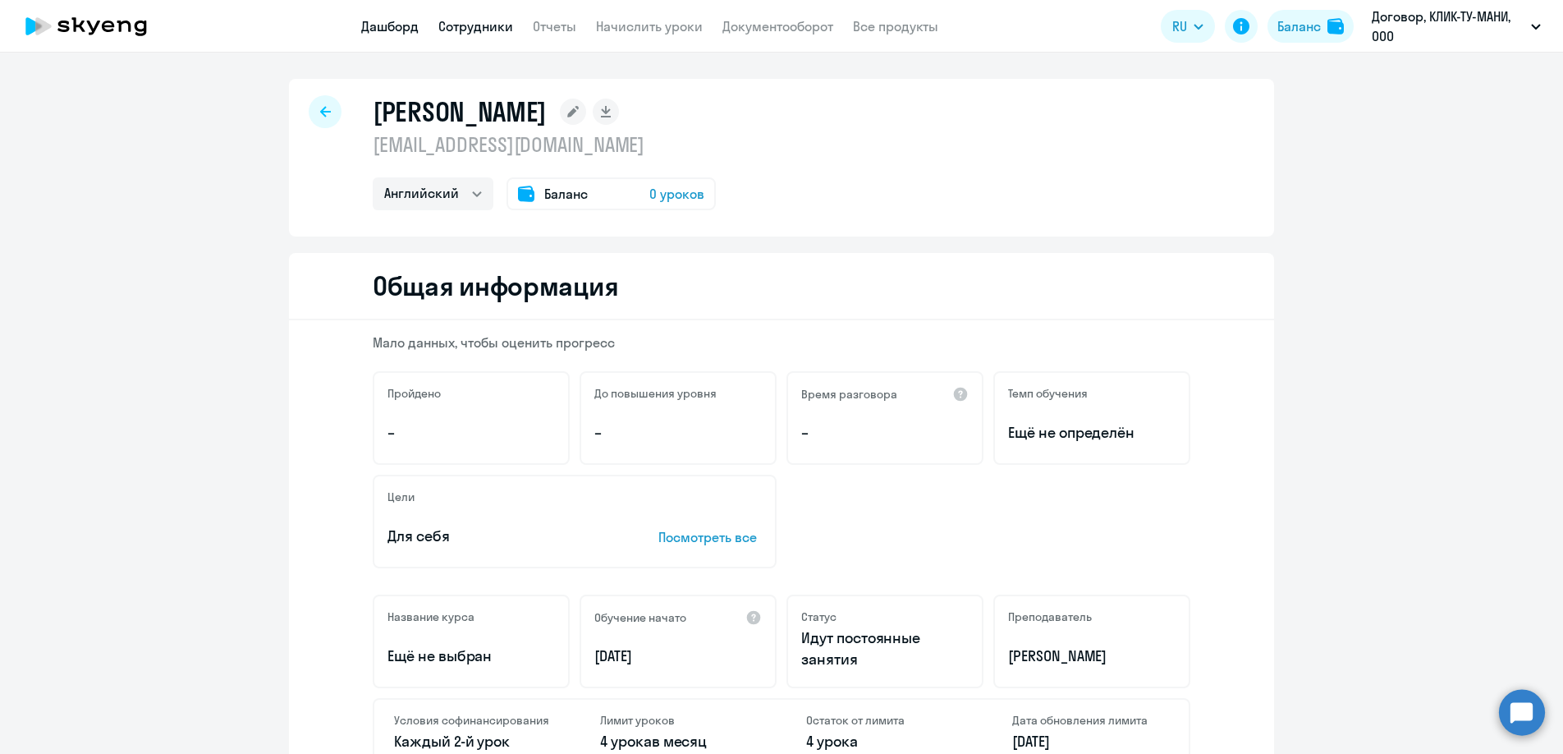
click at [385, 29] on link "Дашборд" at bounding box center [389, 26] width 57 height 16
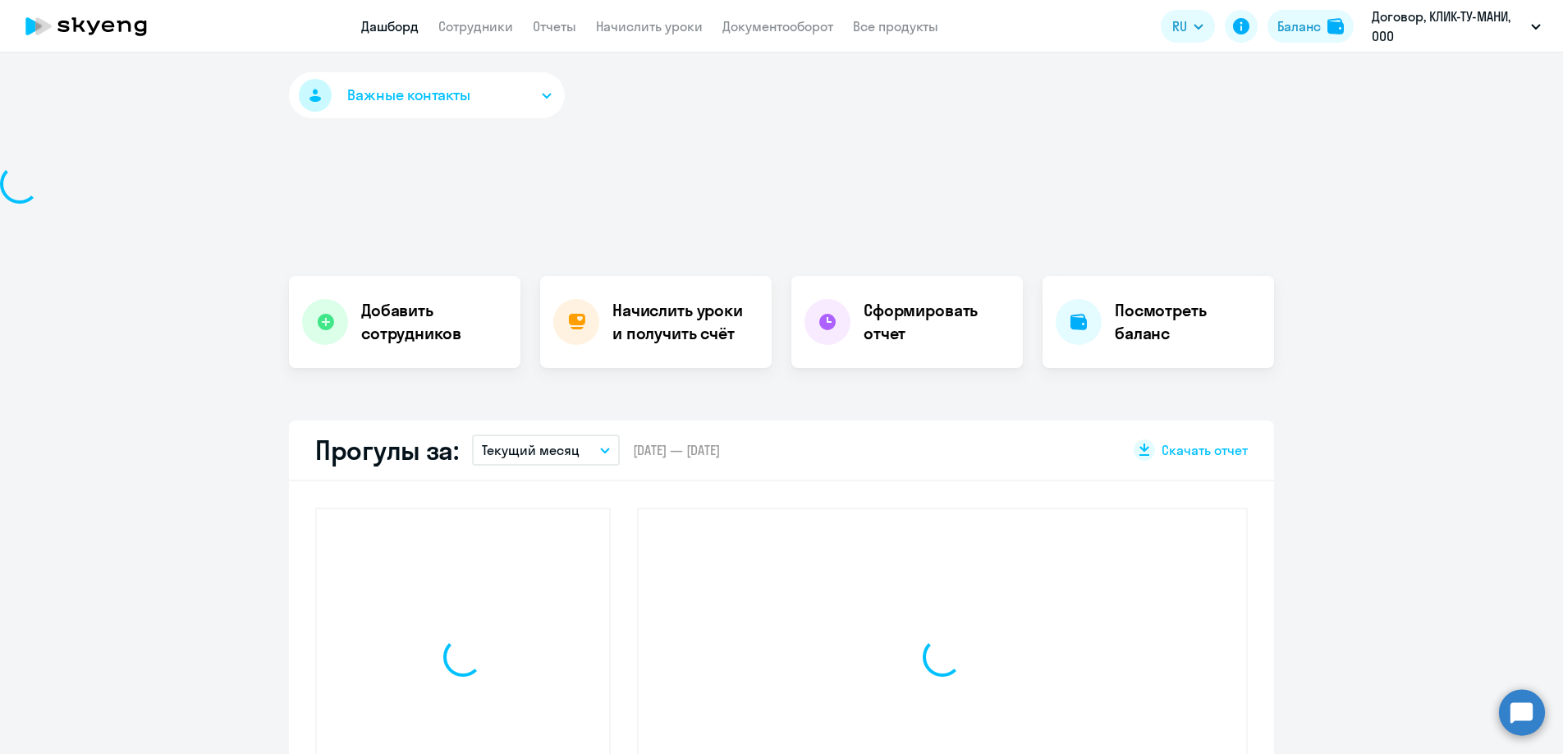
select select "30"
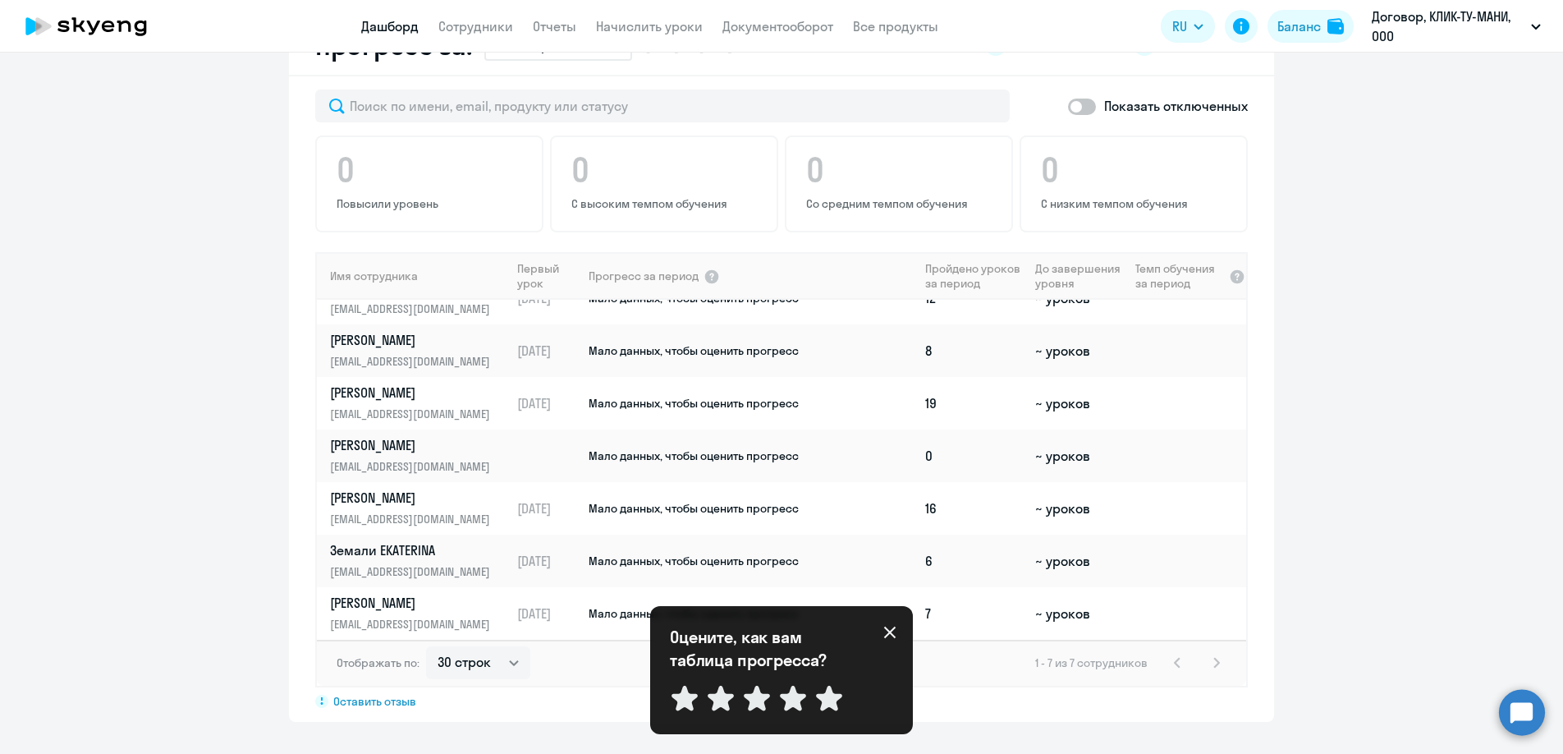
scroll to position [25, 0]
click at [887, 630] on icon at bounding box center [889, 631] width 11 height 11
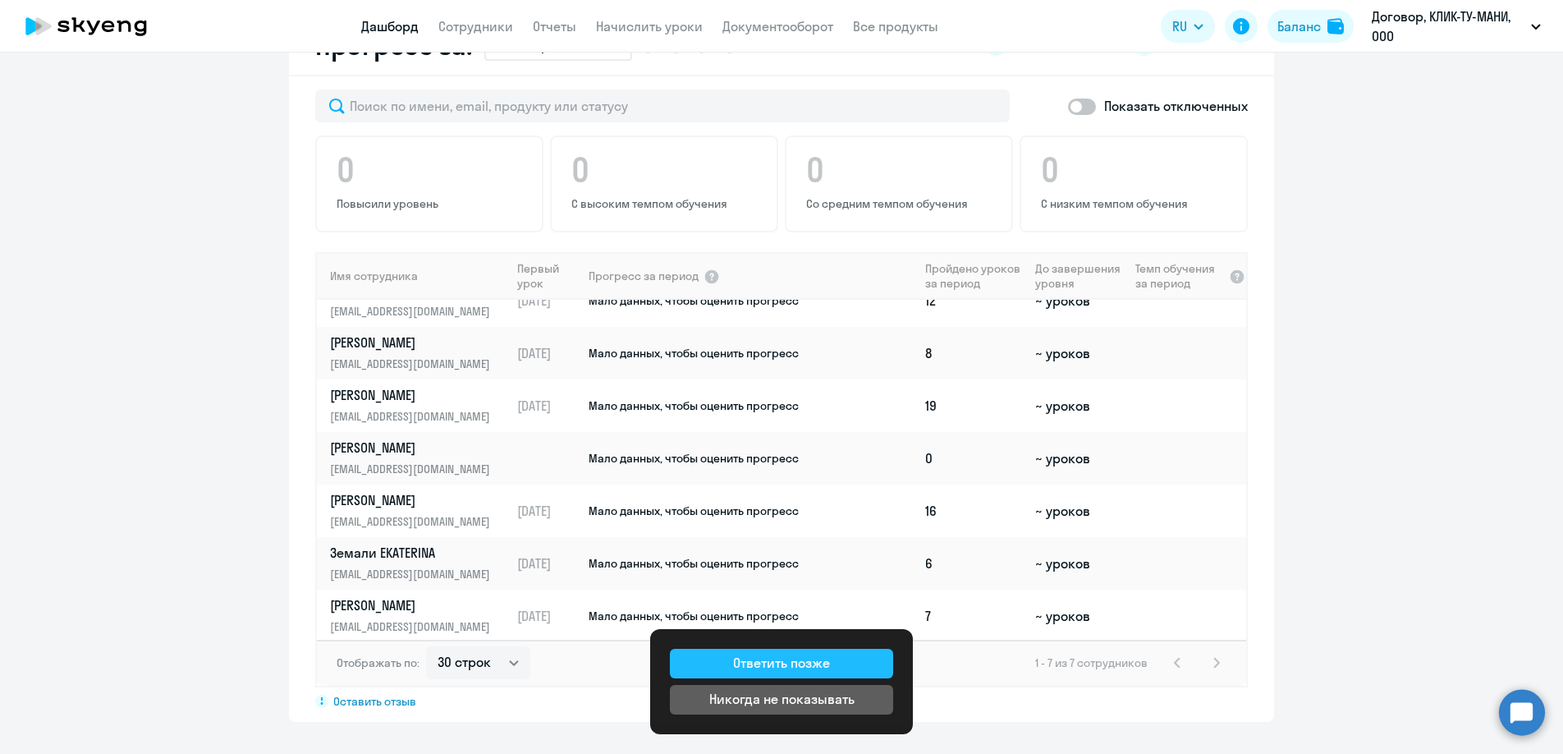
click at [820, 659] on div "Ответить позже" at bounding box center [781, 663] width 97 height 20
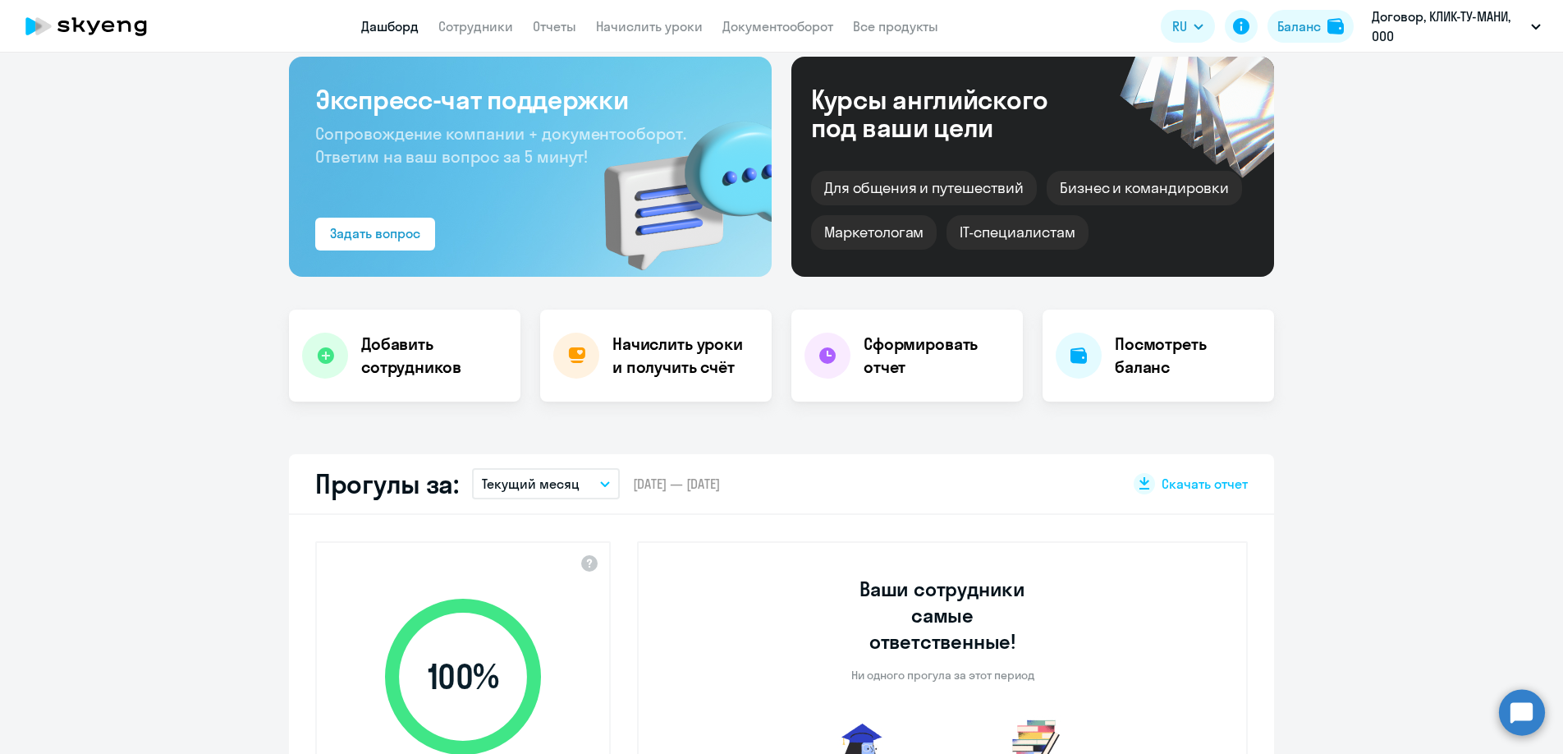
scroll to position [89, 0]
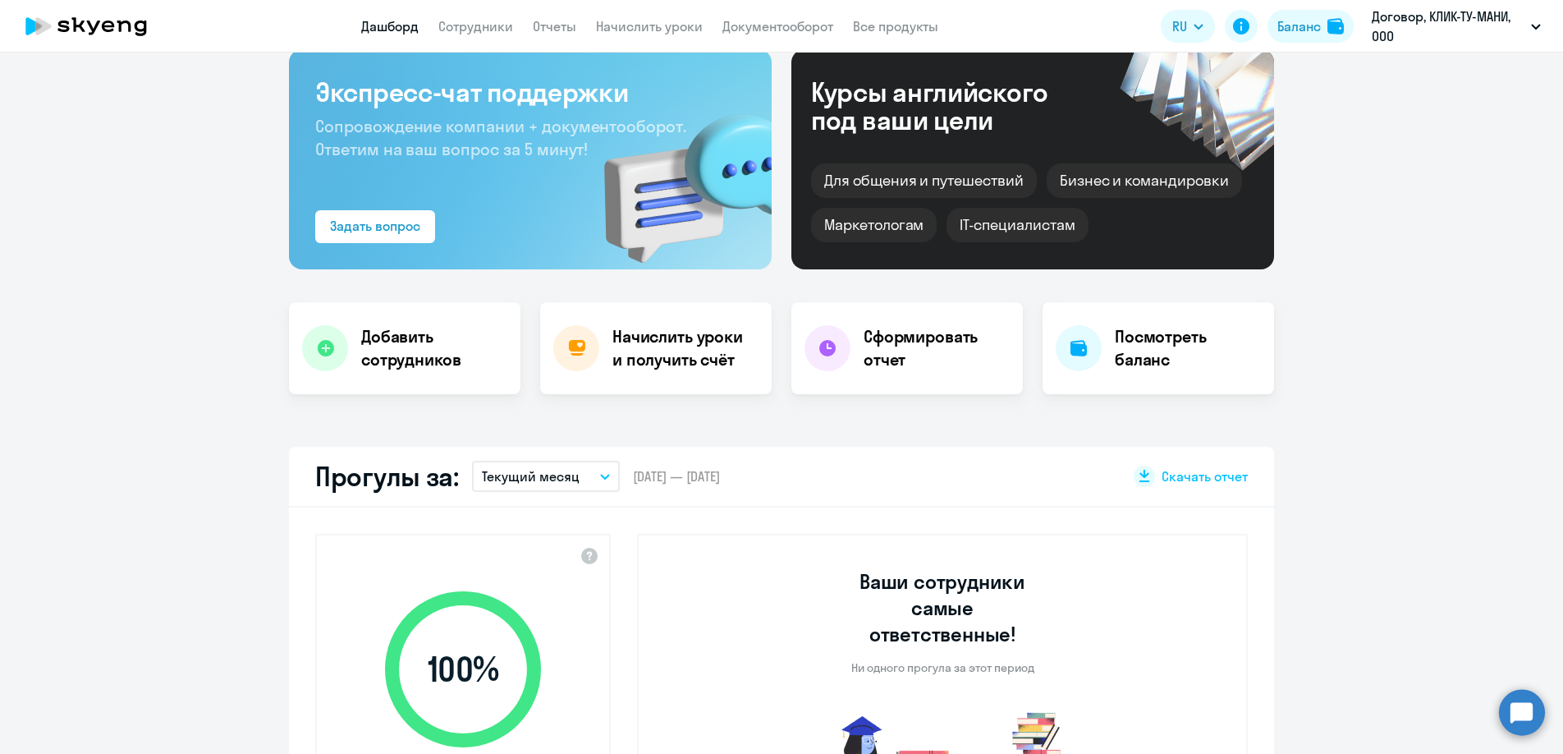
click at [605, 475] on icon "button" at bounding box center [605, 477] width 10 height 6
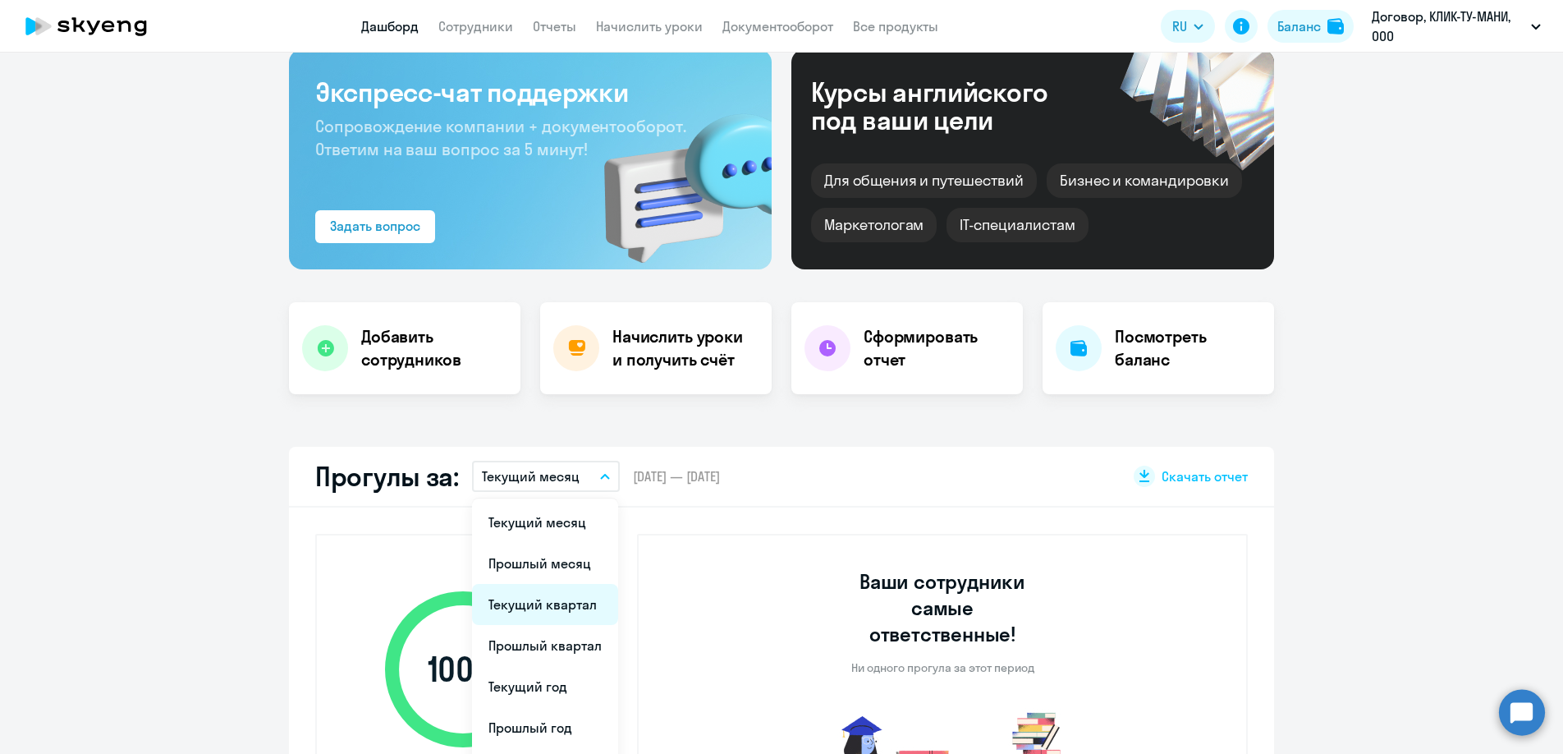
click at [530, 603] on li "Текущий квартал" at bounding box center [545, 604] width 146 height 41
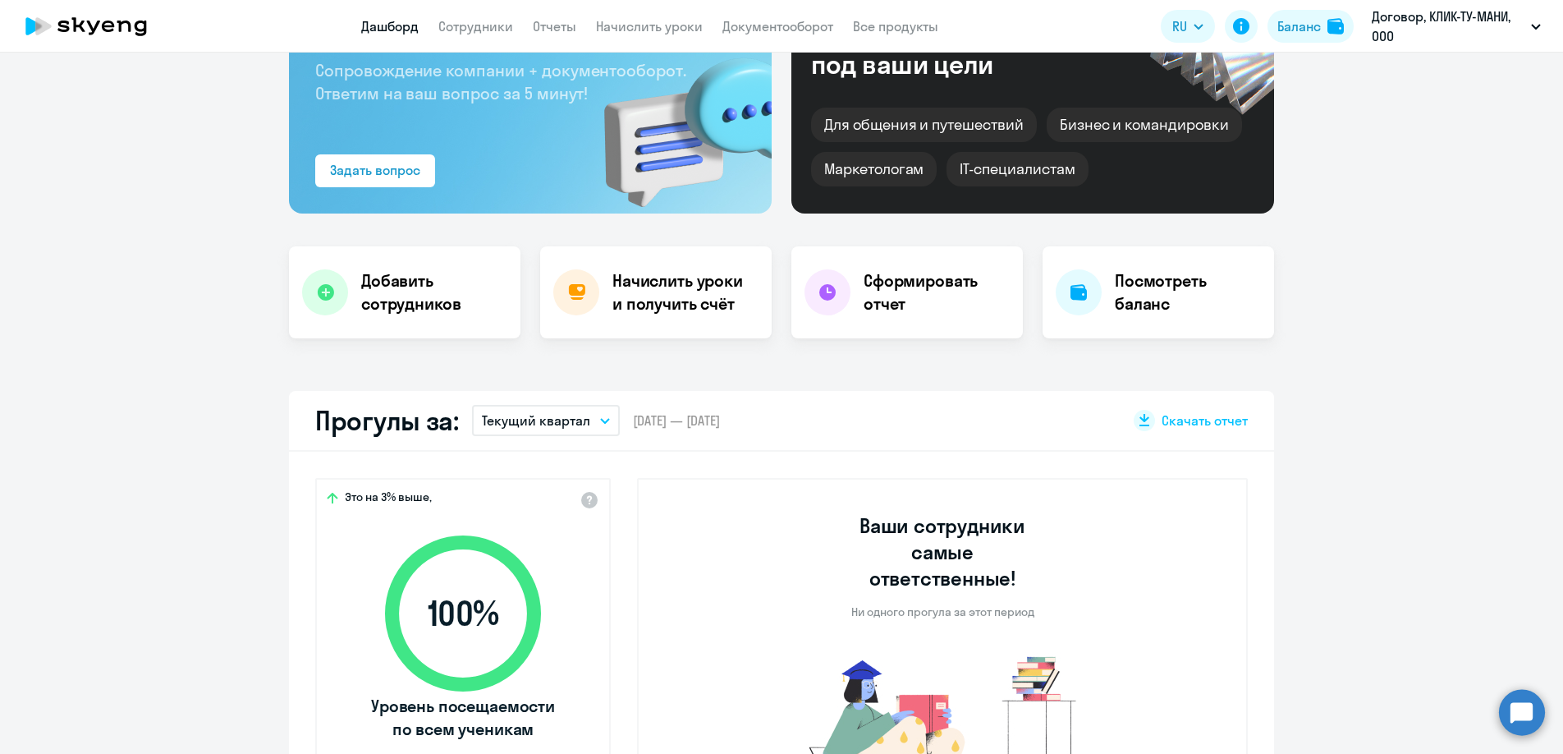
scroll to position [136, 0]
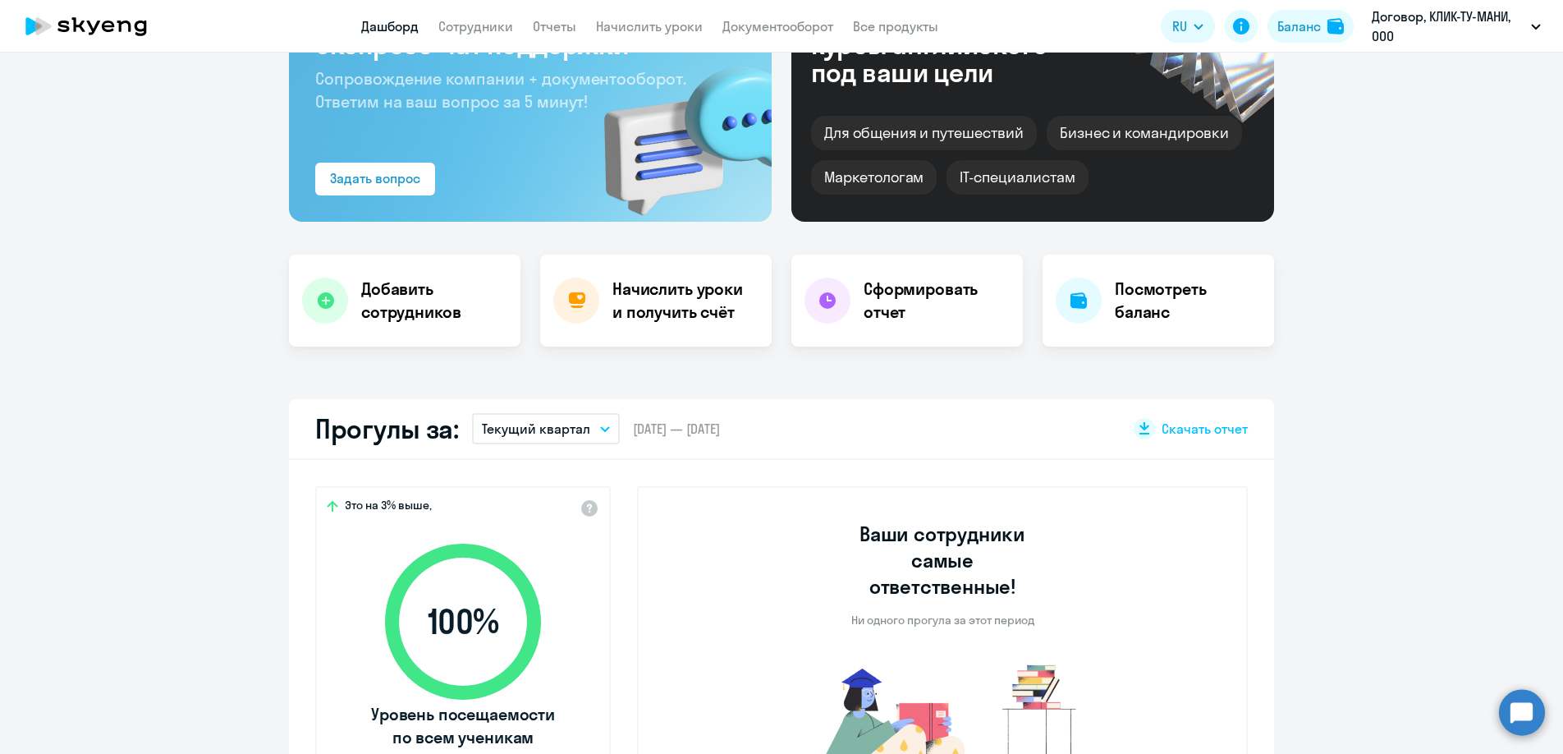
click at [606, 427] on icon "button" at bounding box center [605, 429] width 8 height 4
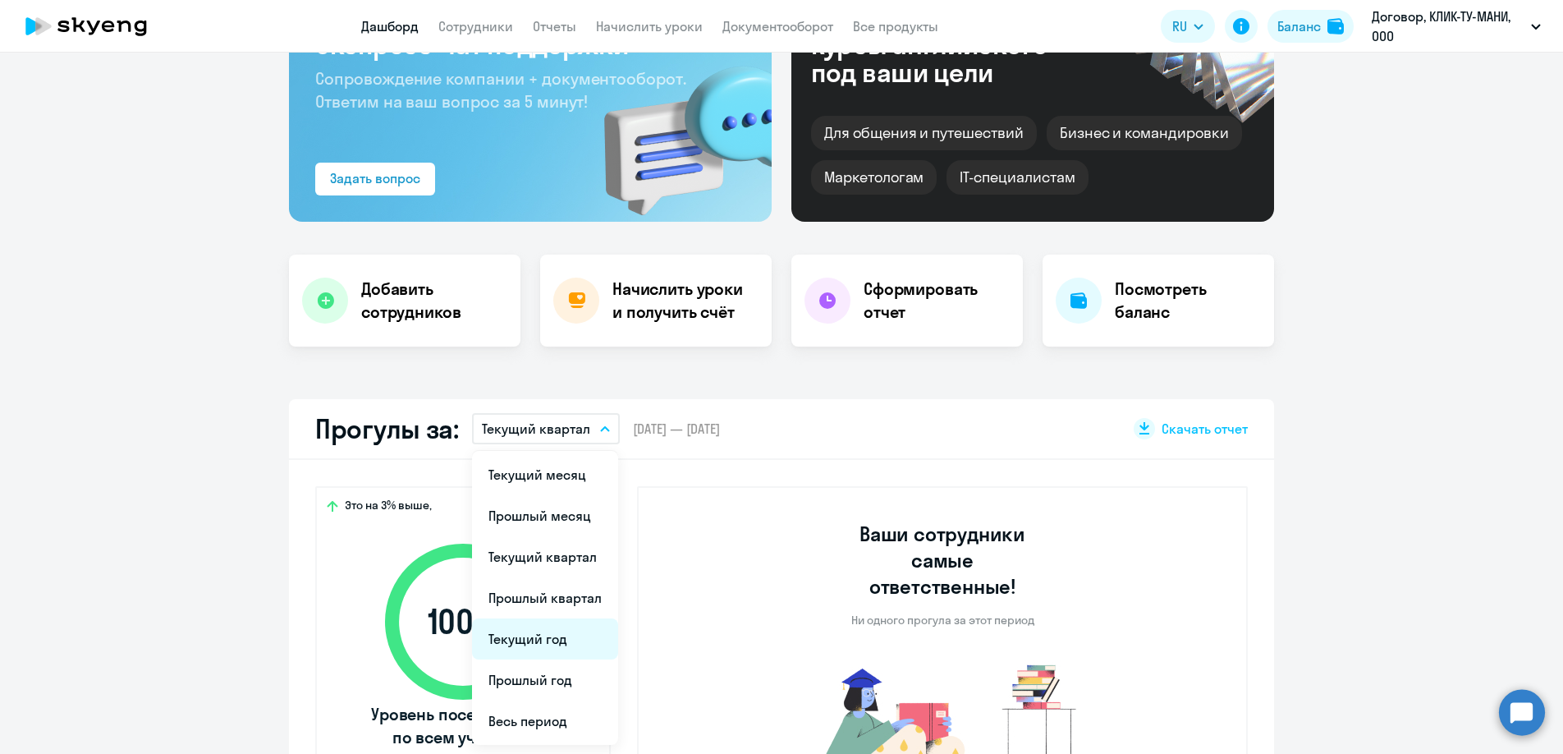
click at [512, 638] on li "Текущий год" at bounding box center [545, 638] width 146 height 41
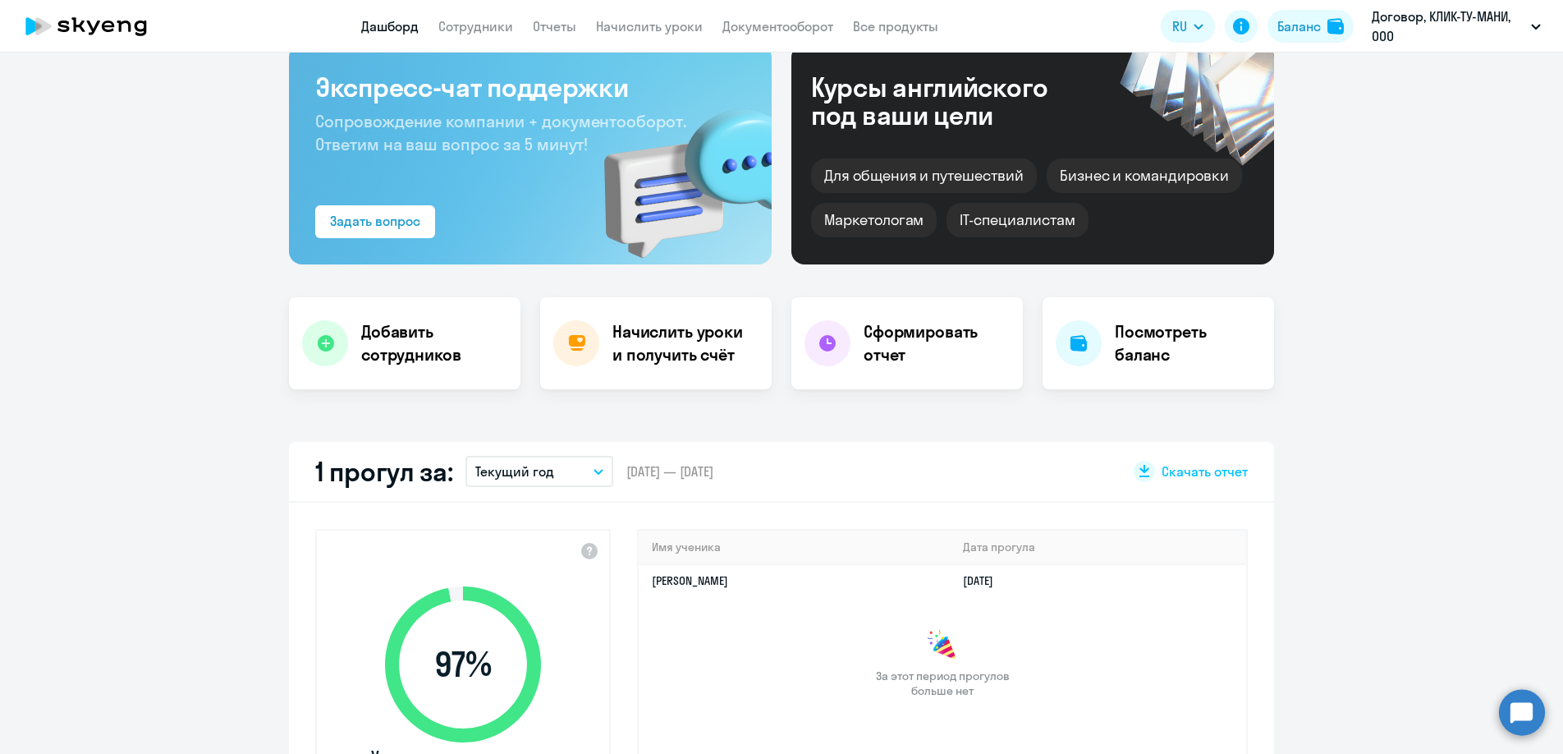
scroll to position [99, 0]
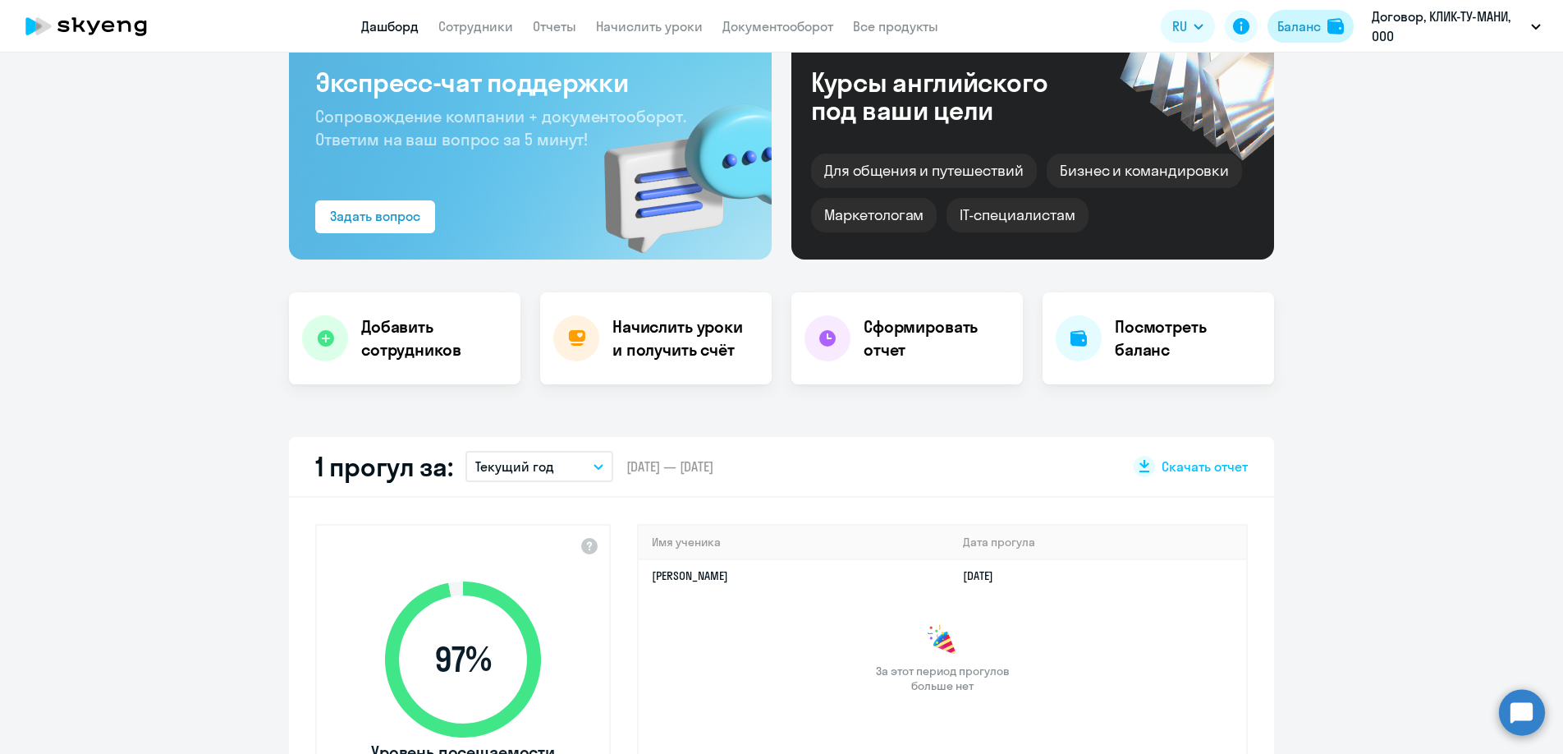
click at [1308, 28] on div "Баланс" at bounding box center [1300, 26] width 44 height 20
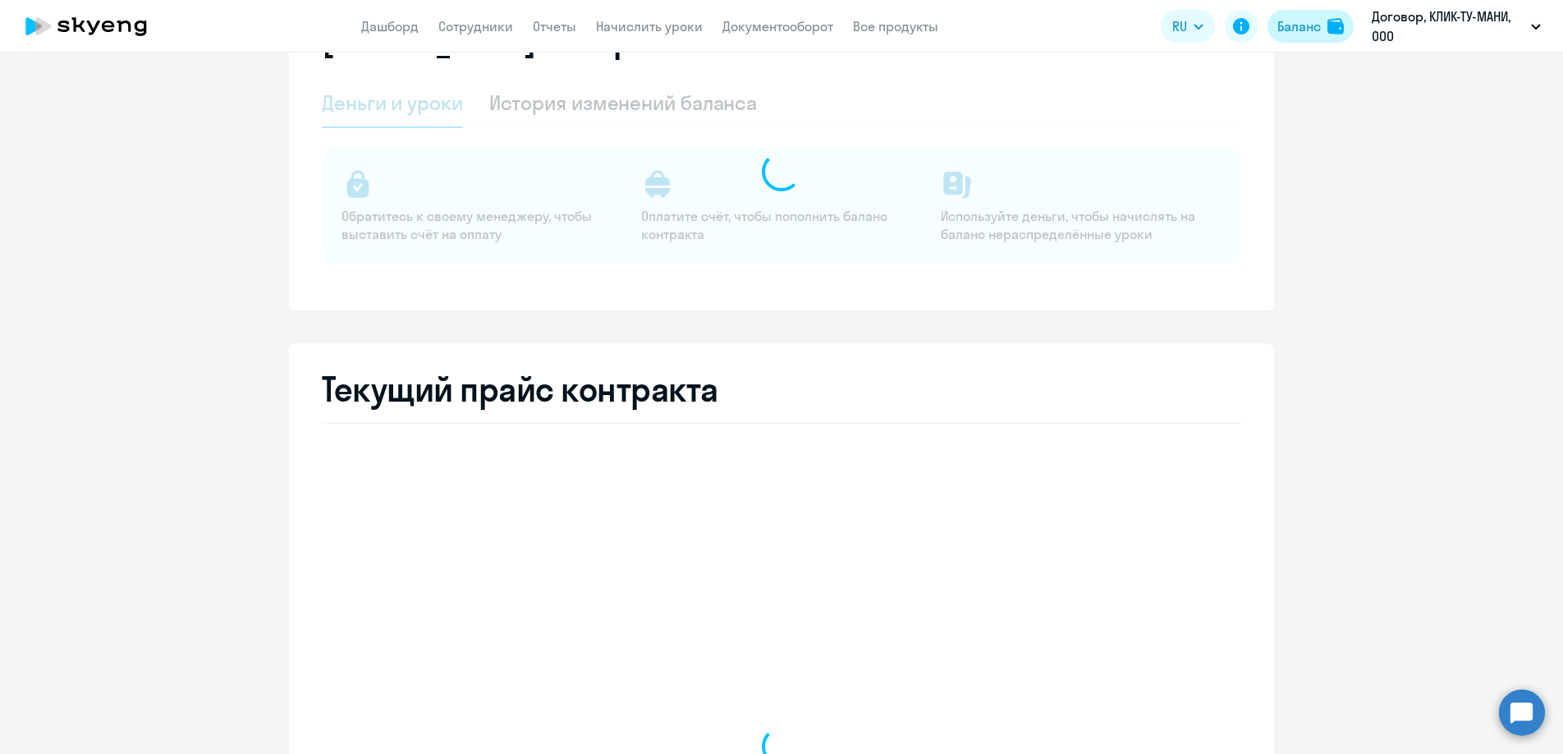
select select "english_adult_not_native_speaker"
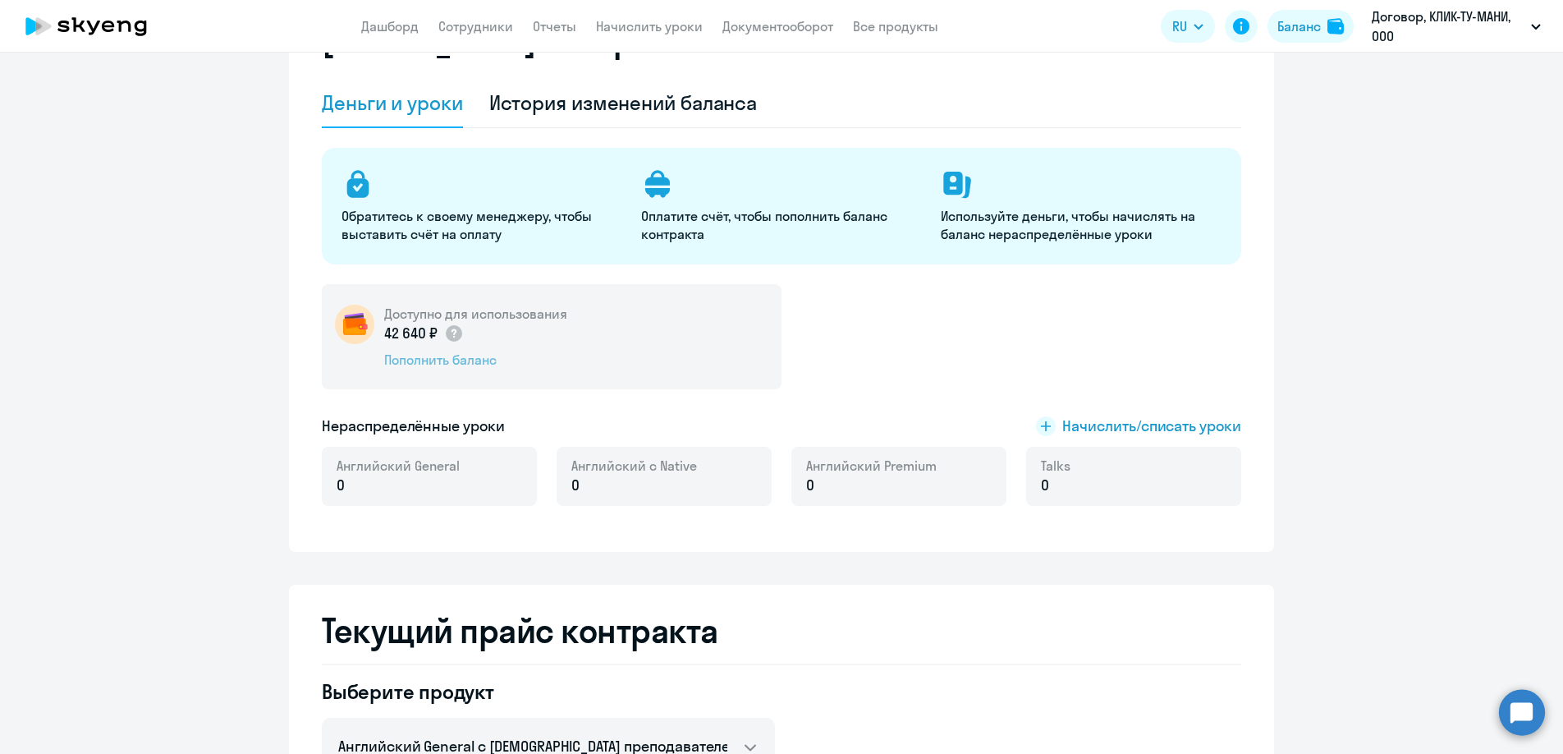
click at [459, 359] on div "Пополнить баланс" at bounding box center [475, 360] width 183 height 18
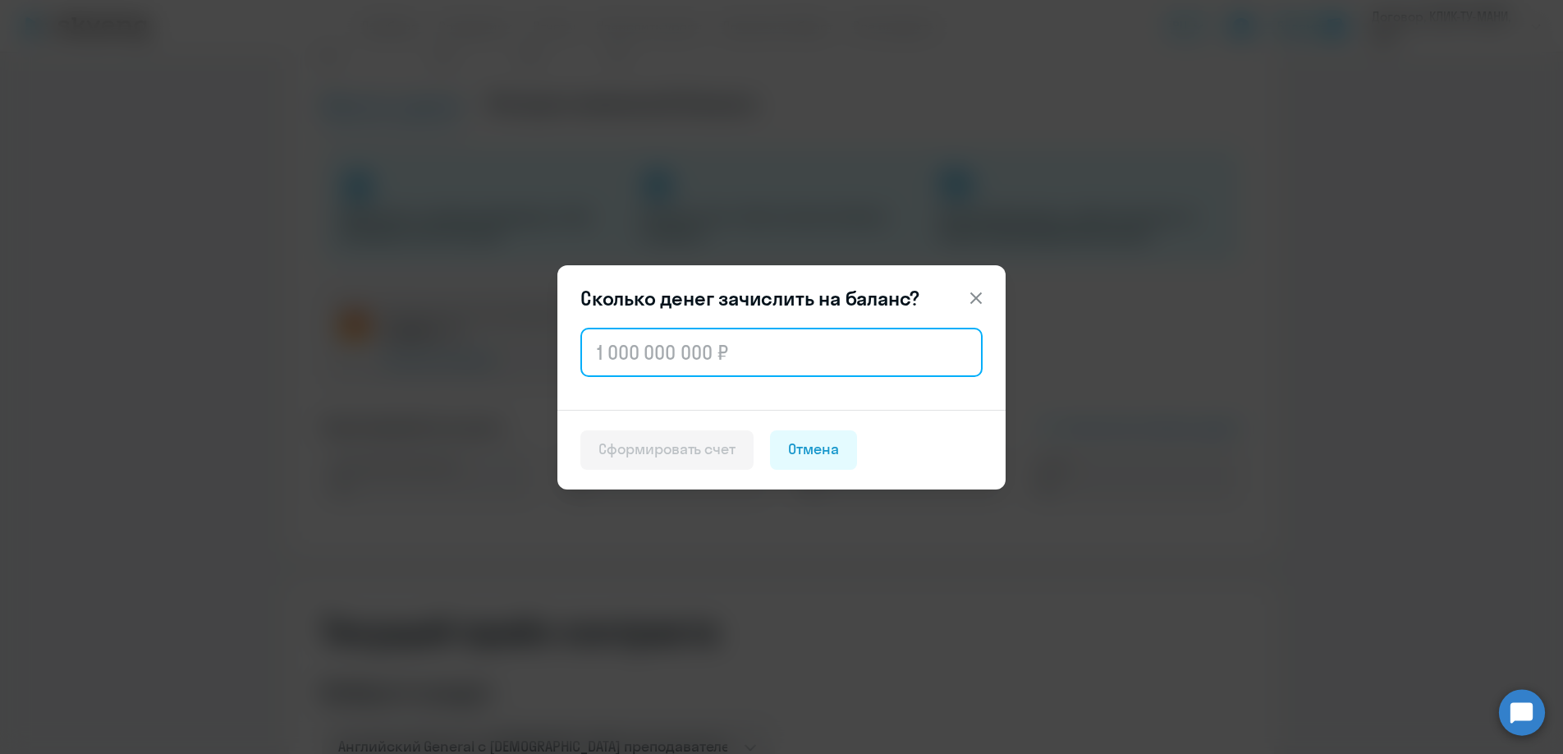
click at [844, 354] on input "text" at bounding box center [781, 352] width 402 height 49
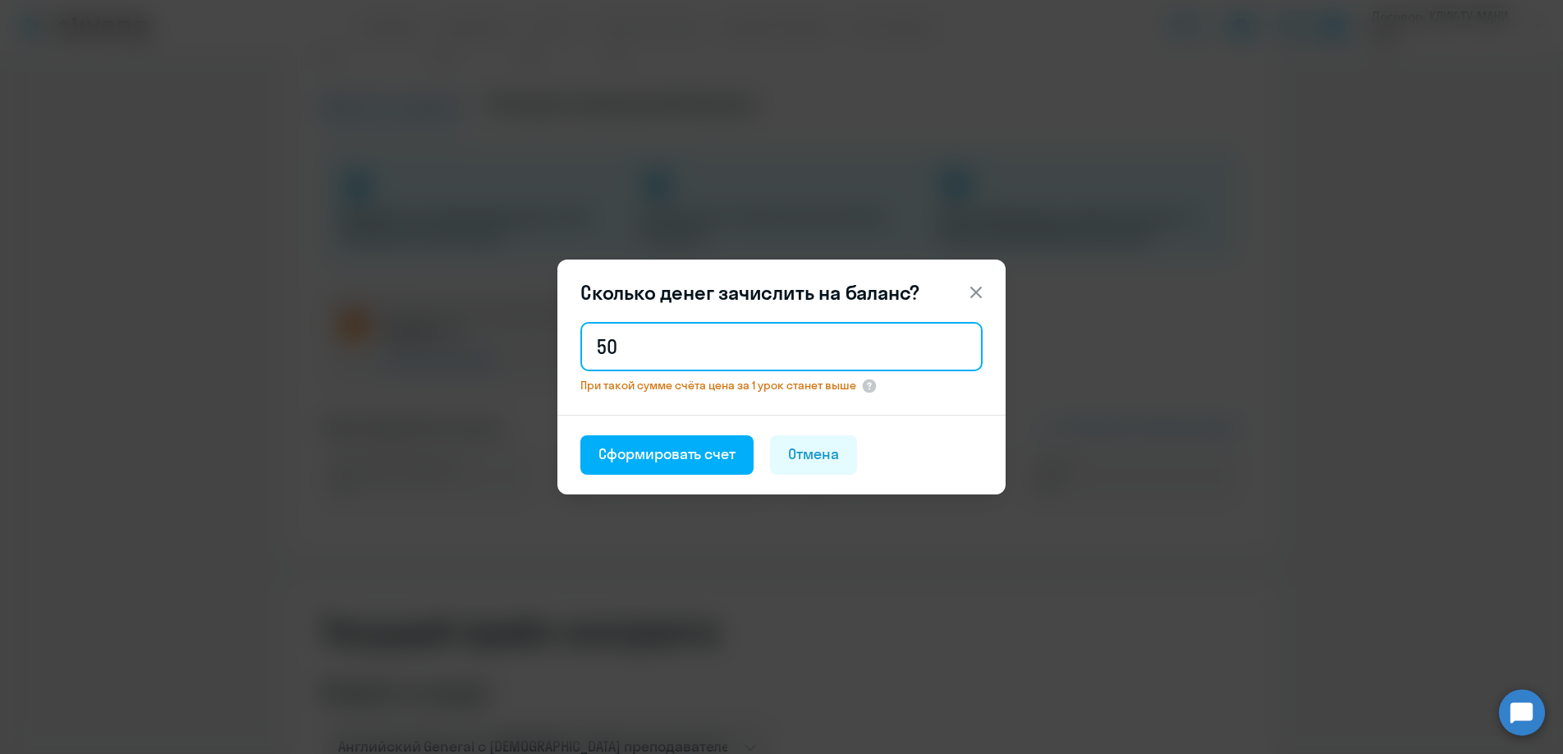
type input "5"
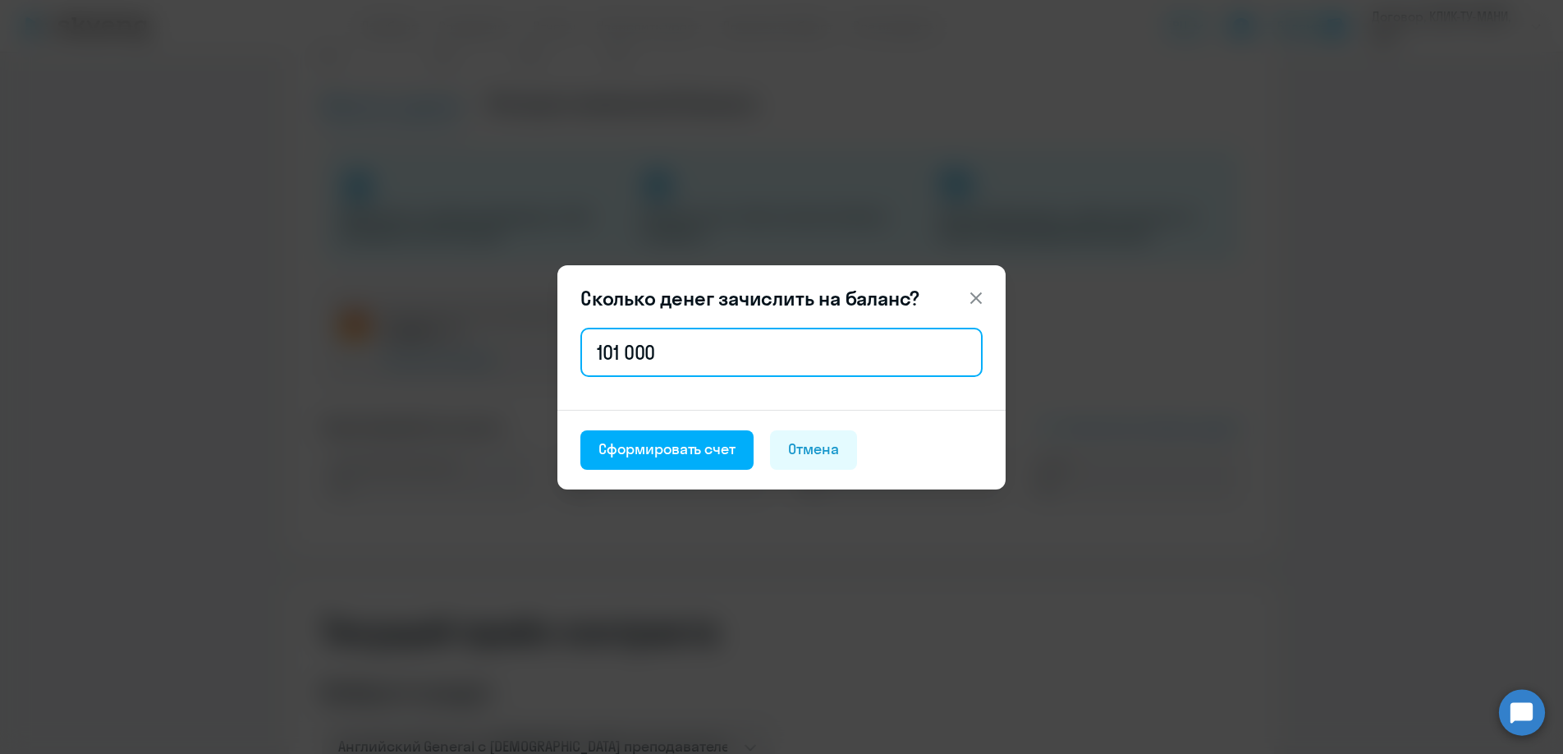
type input "101 000"
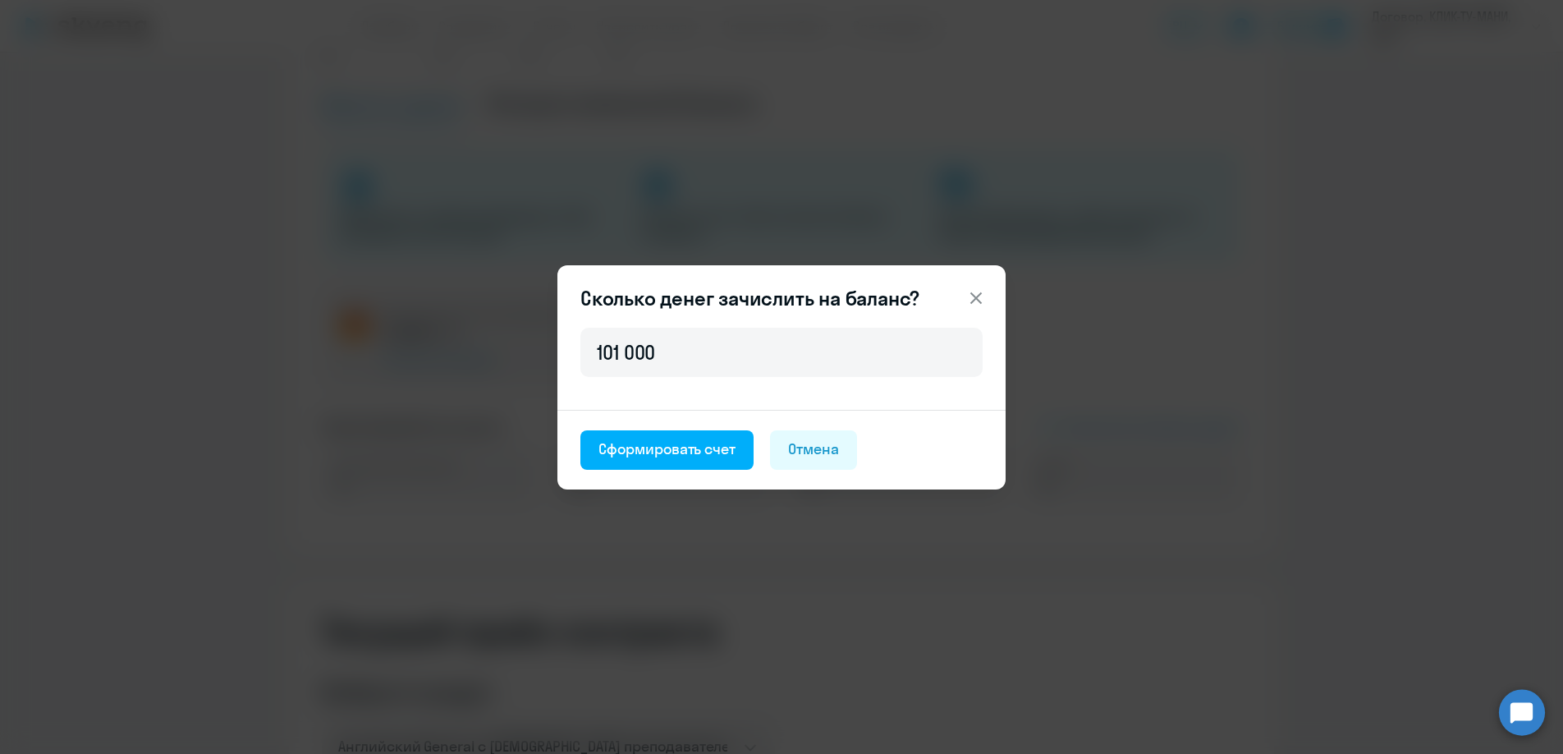
click at [974, 297] on icon at bounding box center [976, 298] width 20 height 20
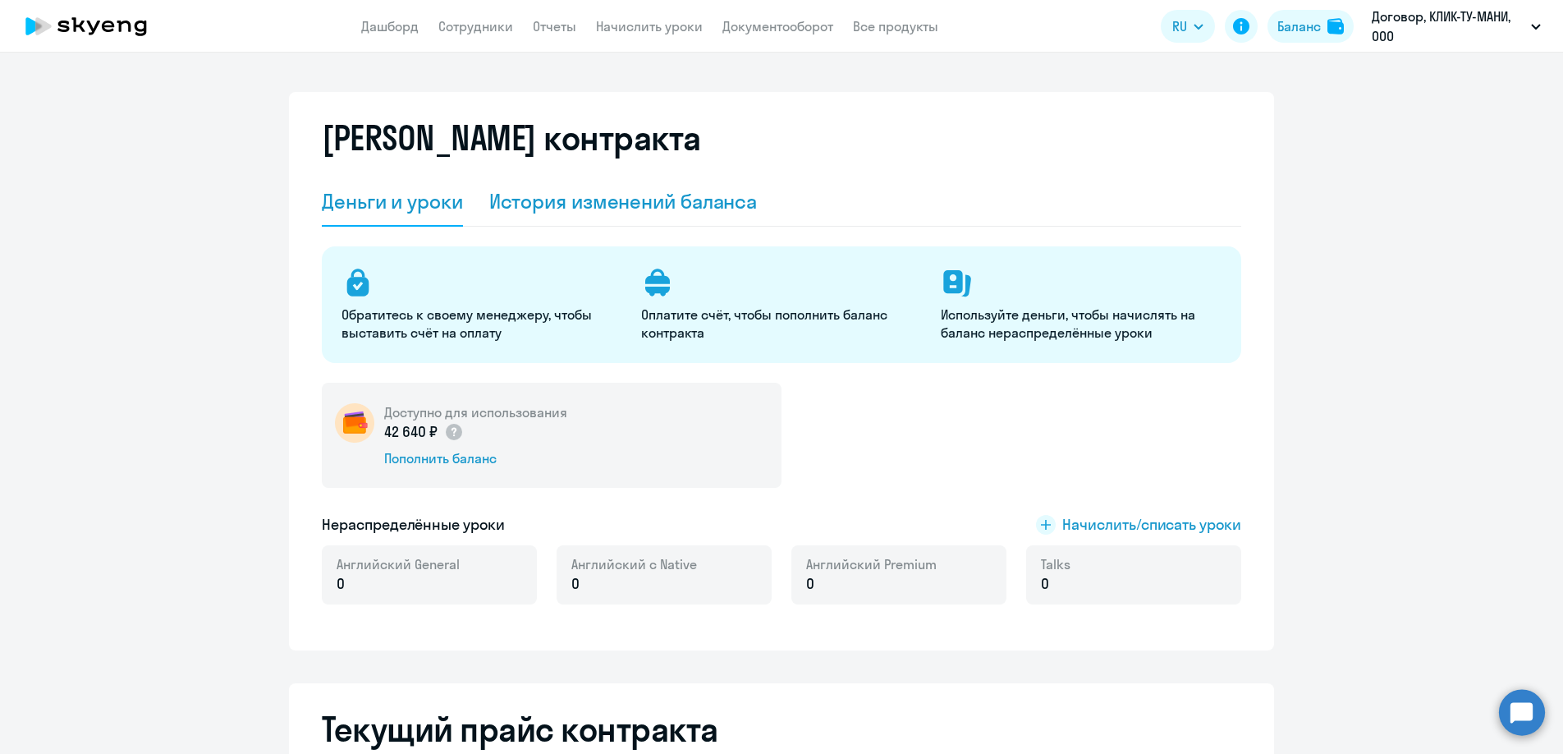
click at [644, 197] on div "История изменений баланса" at bounding box center [623, 201] width 268 height 26
